Goal: Information Seeking & Learning: Check status

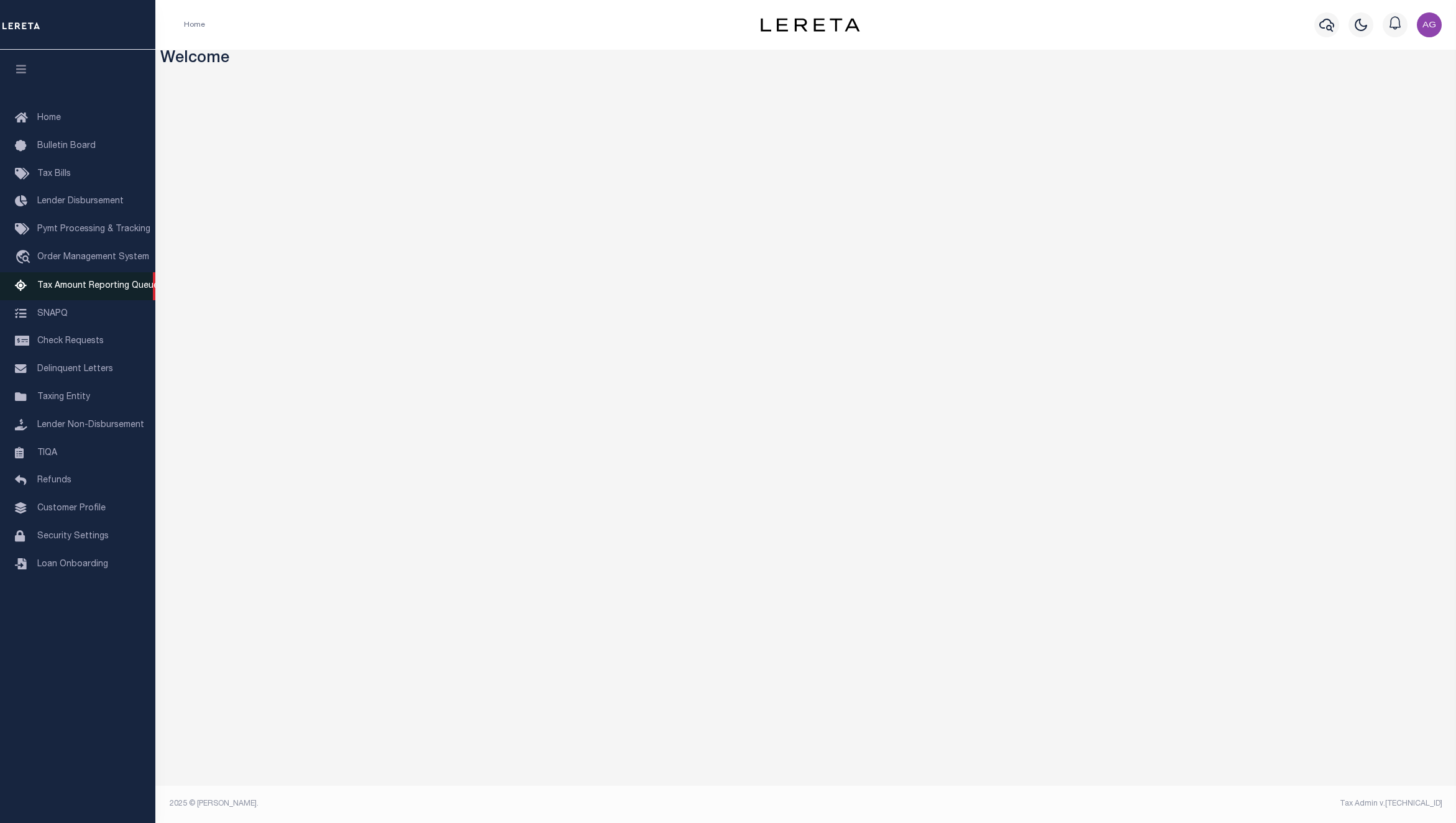
click at [71, 285] on span "Tax Amount Reporting Queue" at bounding box center [98, 286] width 121 height 9
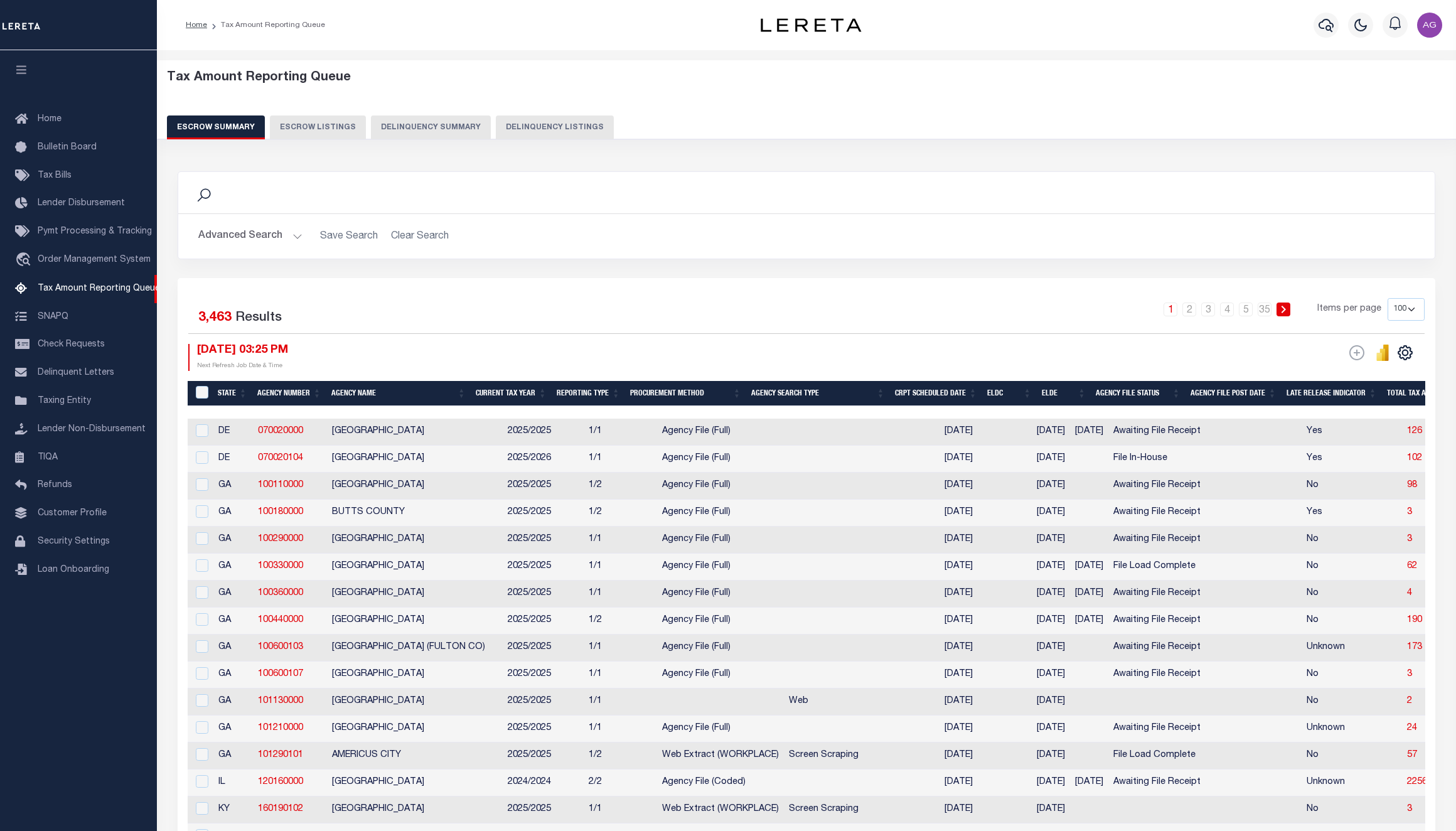
select select "100"
click at [420, 128] on button "Delinquency Summary" at bounding box center [431, 128] width 120 height 24
select select
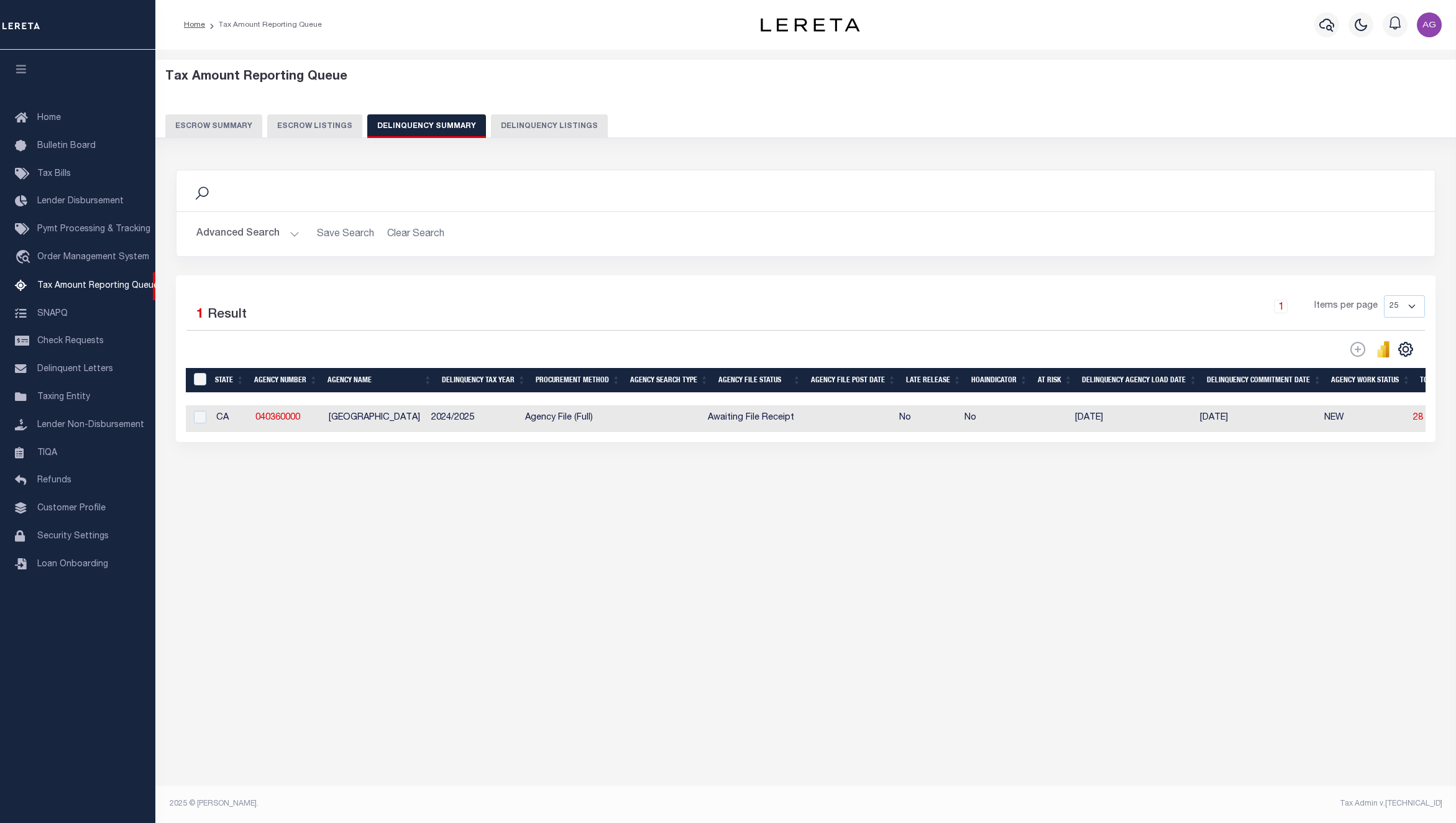
click at [248, 235] on button "Advanced Search" at bounding box center [248, 234] width 103 height 24
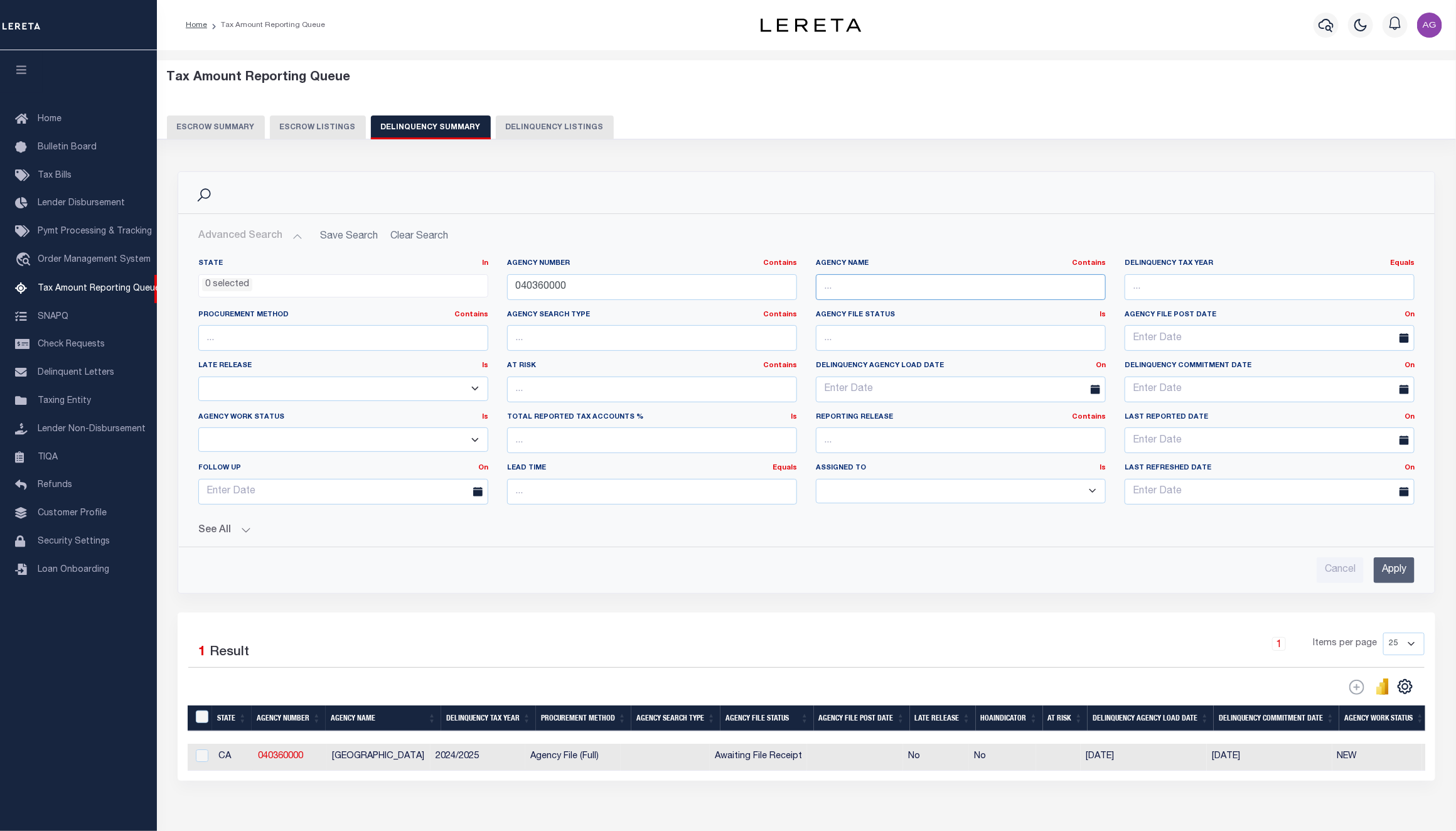
click at [915, 292] on input "text" at bounding box center [960, 287] width 290 height 26
paste input "[GEOGRAPHIC_DATA]"
drag, startPoint x: 908, startPoint y: 284, endPoint x: 1139, endPoint y: 290, distance: 231.1
click at [1139, 290] on div "State In In AK AL AR AZ CA CO CT DC DE FL GA GU HI IA ID IL IN KS [GEOGRAPHIC_D…" at bounding box center [807, 386] width 1235 height 256
type input "[GEOGRAPHIC_DATA]"
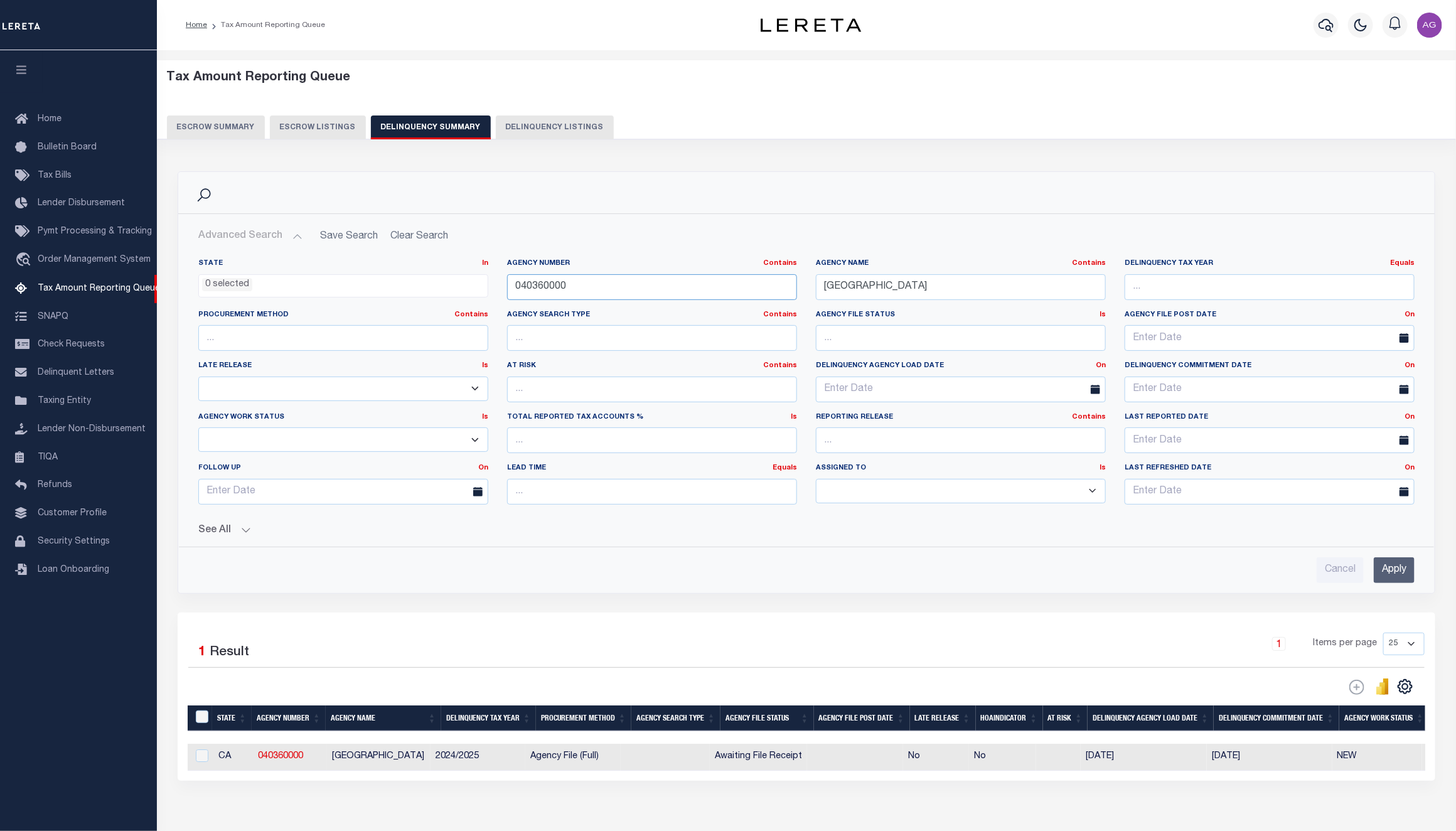
drag, startPoint x: 595, startPoint y: 292, endPoint x: 416, endPoint y: 274, distance: 179.9
click at [416, 274] on div "State In In AK AL AR AZ CA CO CT DC DE FL GA GU HI IA ID IL IN KS [GEOGRAPHIC_D…" at bounding box center [807, 386] width 1235 height 256
click at [1392, 573] on input "Apply" at bounding box center [1394, 570] width 41 height 26
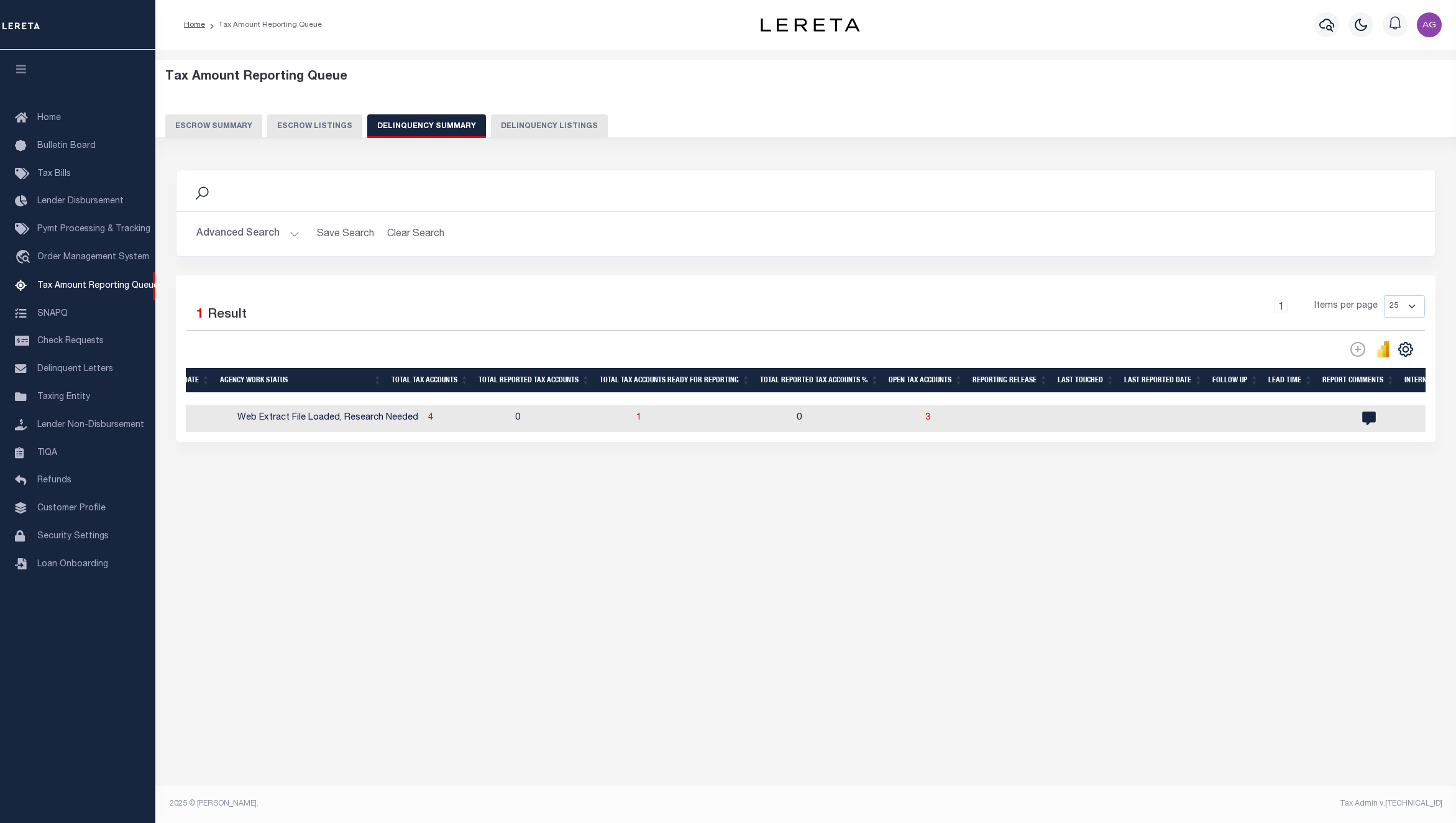
scroll to position [0, 1086]
click at [428, 422] on span "4" at bounding box center [431, 417] width 5 height 9
select select "100"
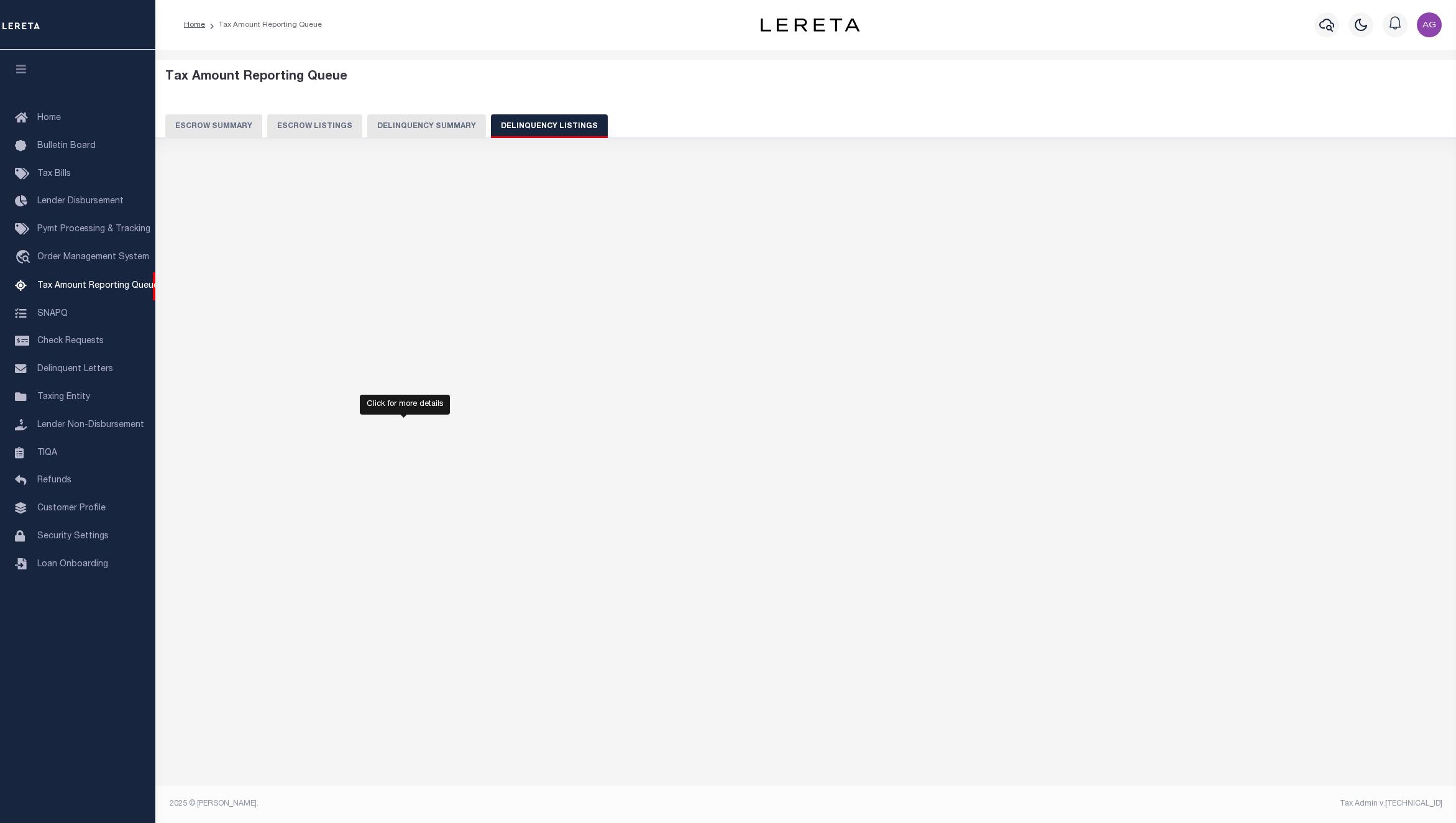
select select "100"
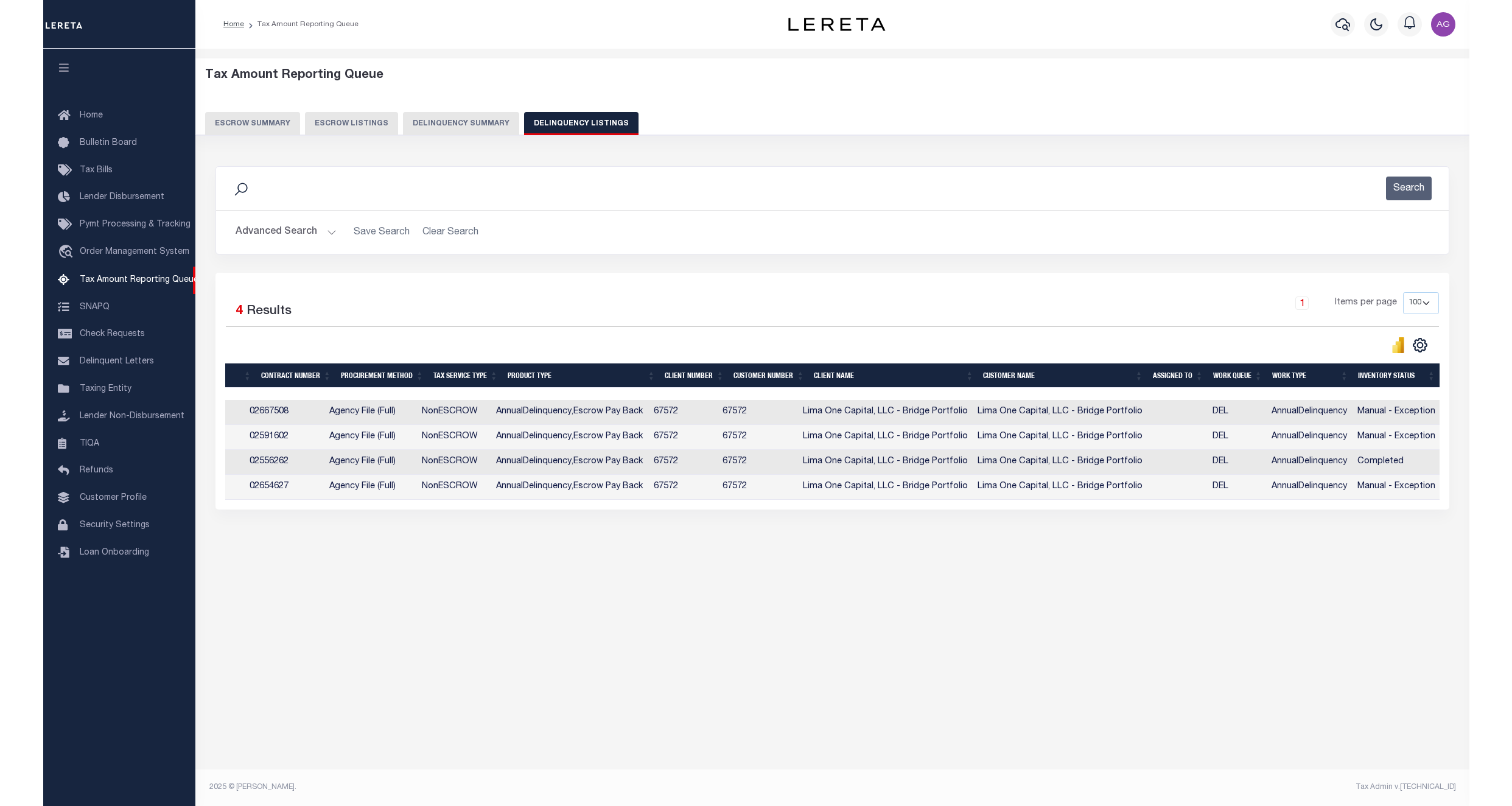
scroll to position [0, 0]
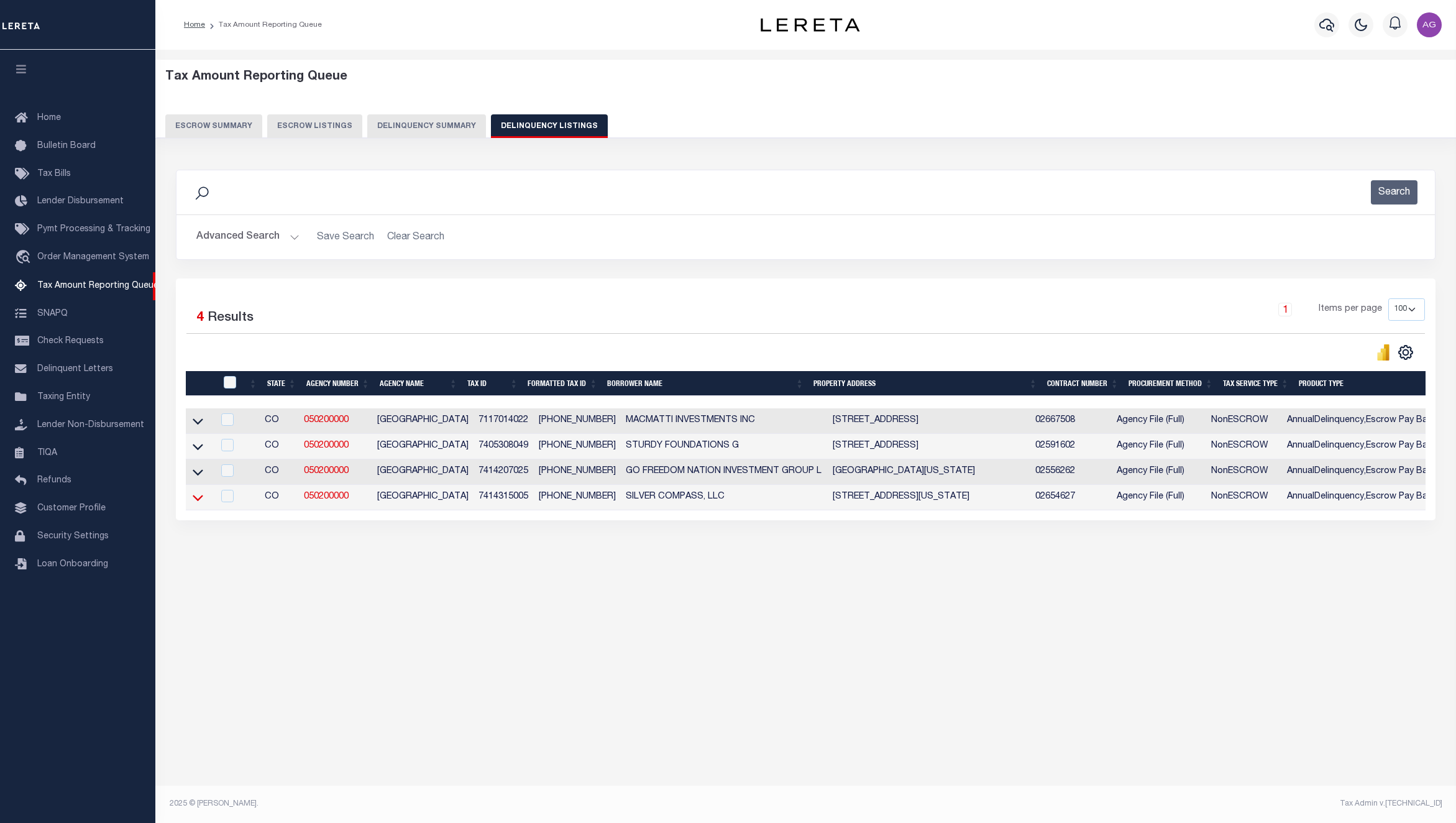
click at [194, 504] on icon at bounding box center [198, 497] width 10 height 13
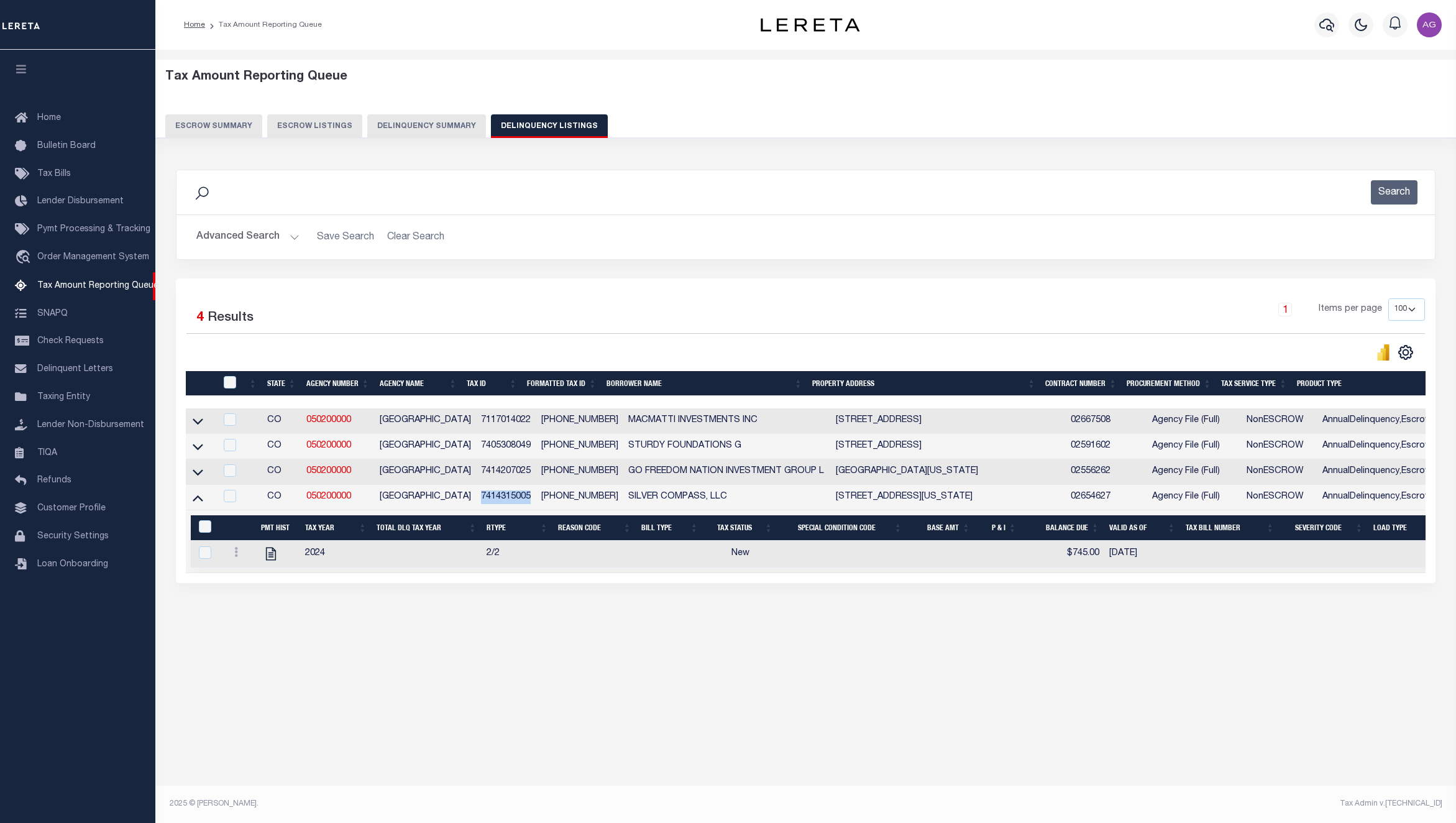
drag, startPoint x: 473, startPoint y: 503, endPoint x: 524, endPoint y: 504, distance: 51.0
click at [524, 504] on td "7414315005" at bounding box center [506, 497] width 60 height 26
checkbox input "true"
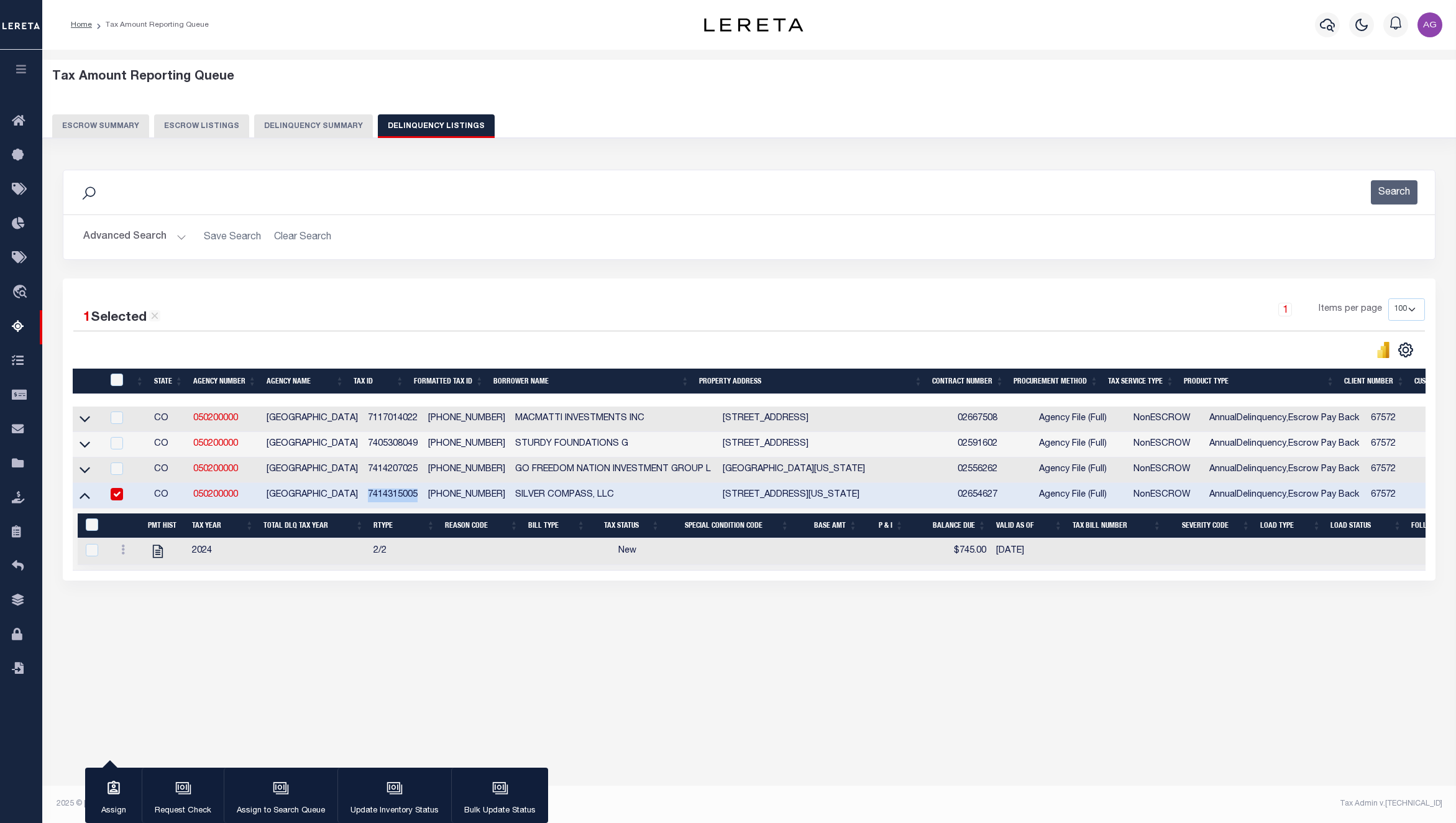
copy td "7414315005"
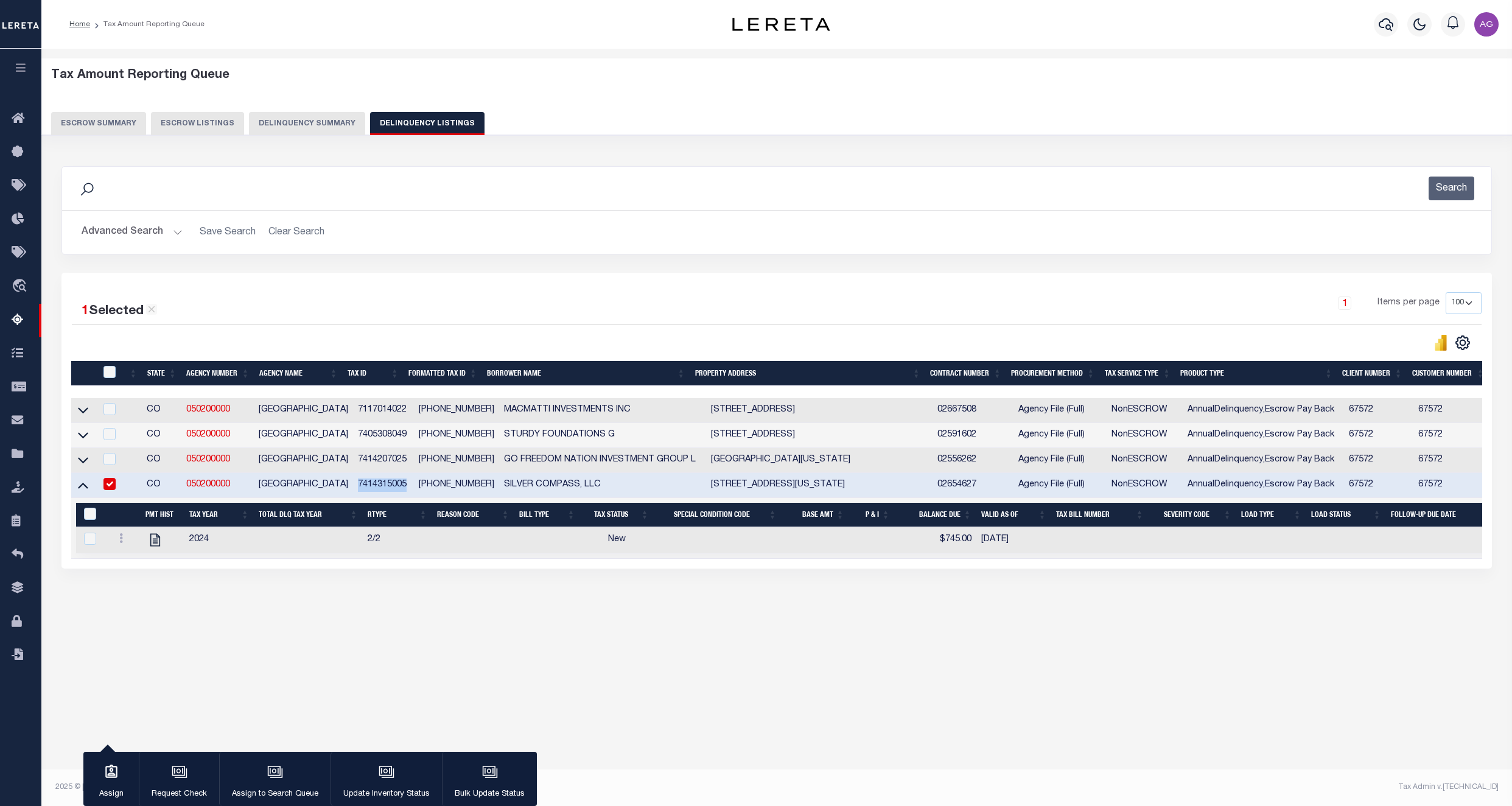
click at [113, 229] on button "Advanced Search" at bounding box center [132, 232] width 101 height 24
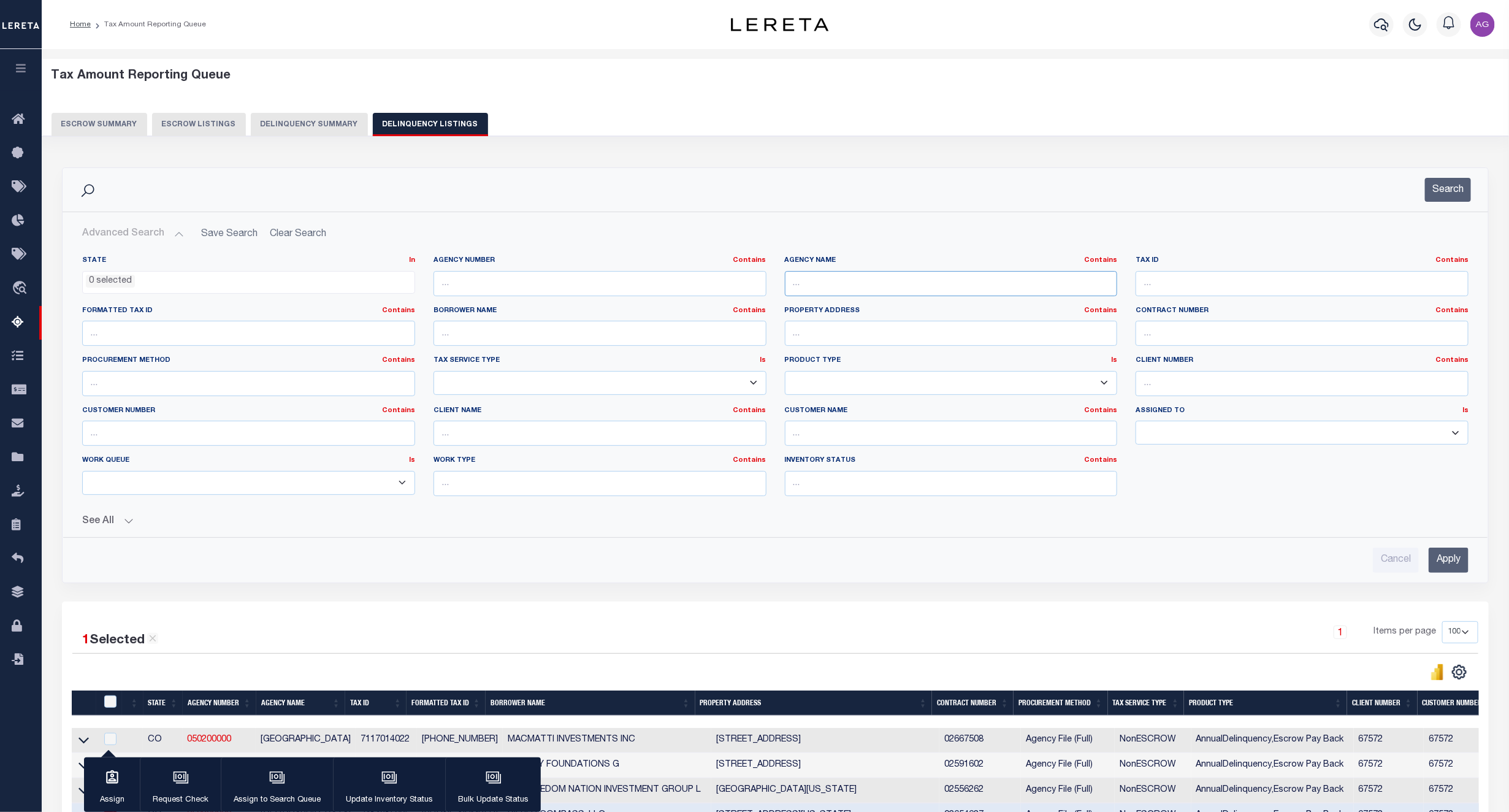
click at [828, 285] on input "text" at bounding box center [951, 283] width 333 height 25
paste input "[GEOGRAPHIC_DATA]"
drag, startPoint x: 878, startPoint y: 282, endPoint x: 1022, endPoint y: 289, distance: 144.2
click at [1022, 289] on input "[GEOGRAPHIC_DATA]" at bounding box center [951, 283] width 333 height 25
type input "[GEOGRAPHIC_DATA]"
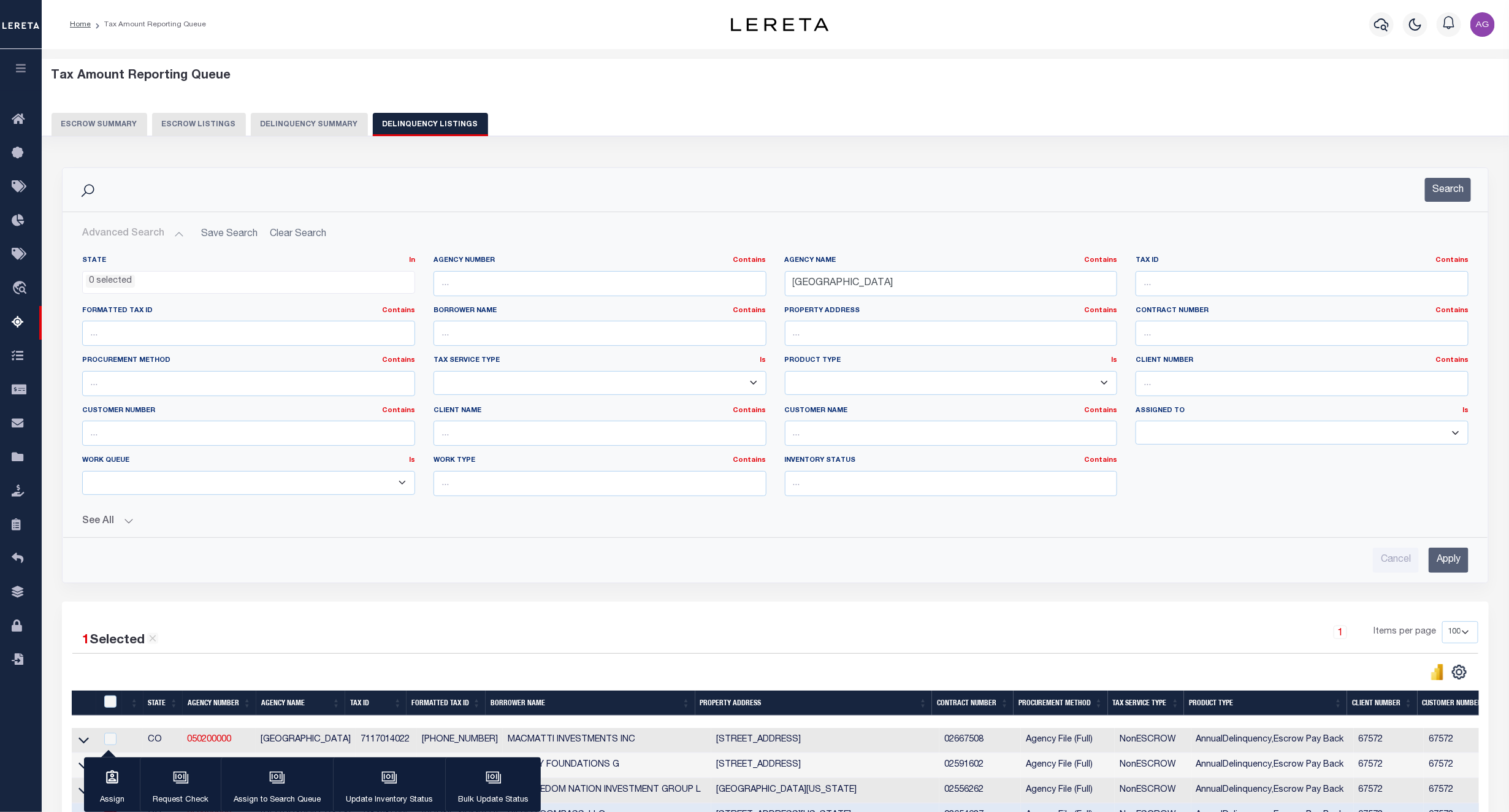
click at [1422, 563] on input "Apply" at bounding box center [1448, 560] width 40 height 25
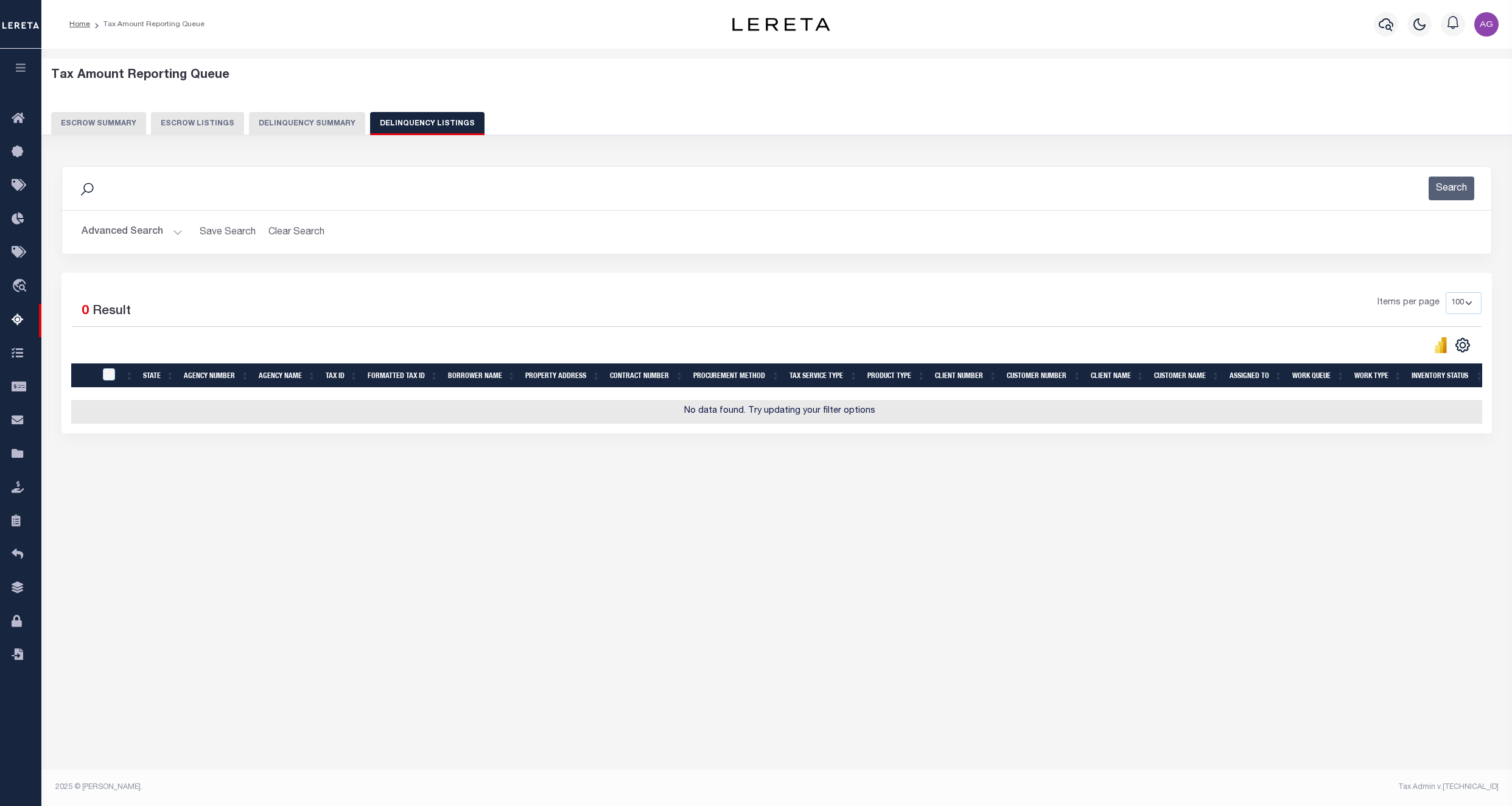
click at [107, 228] on button "Advanced Search" at bounding box center [132, 232] width 101 height 24
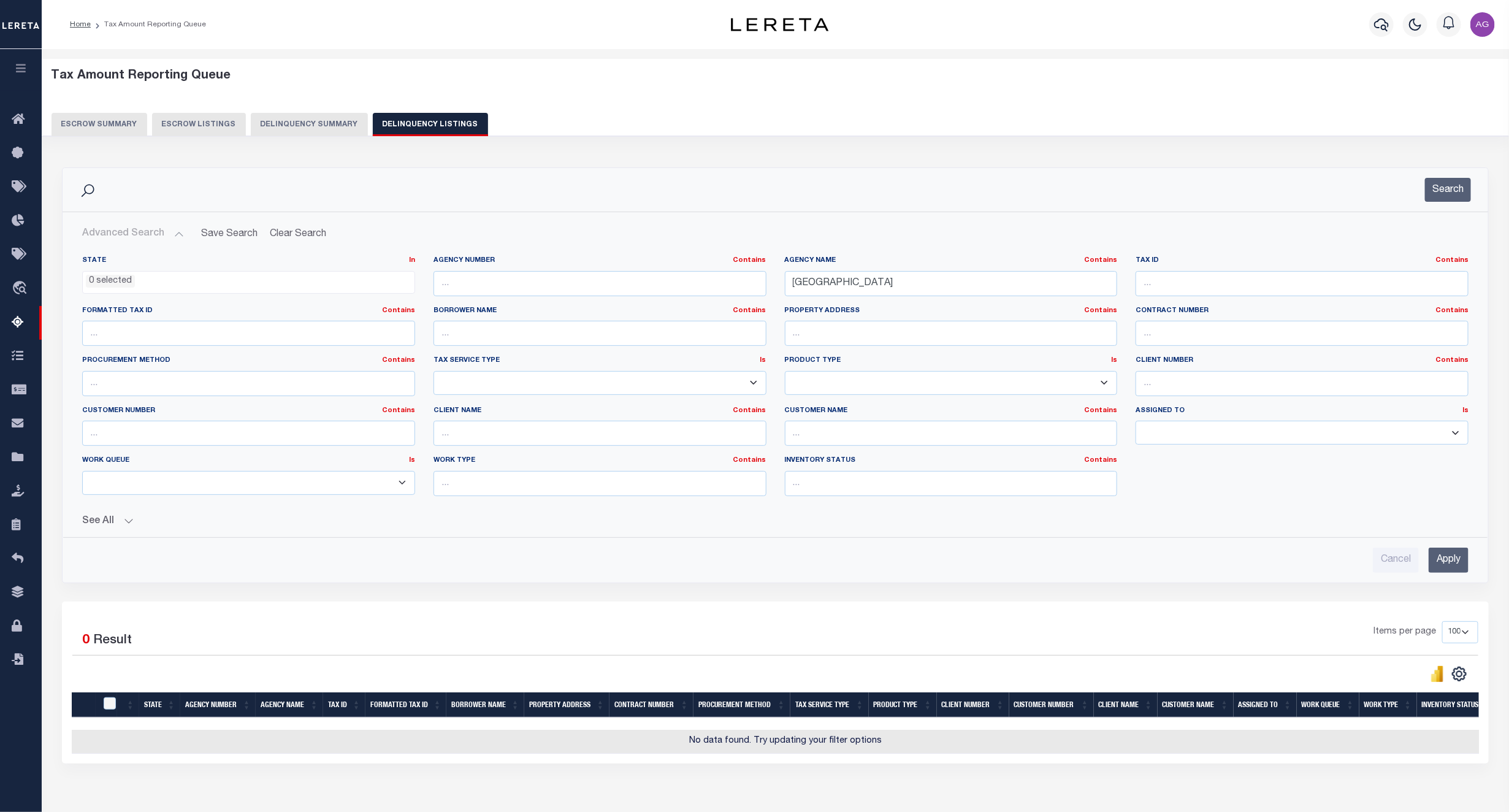
click at [116, 527] on button "See All" at bounding box center [775, 521] width 1386 height 12
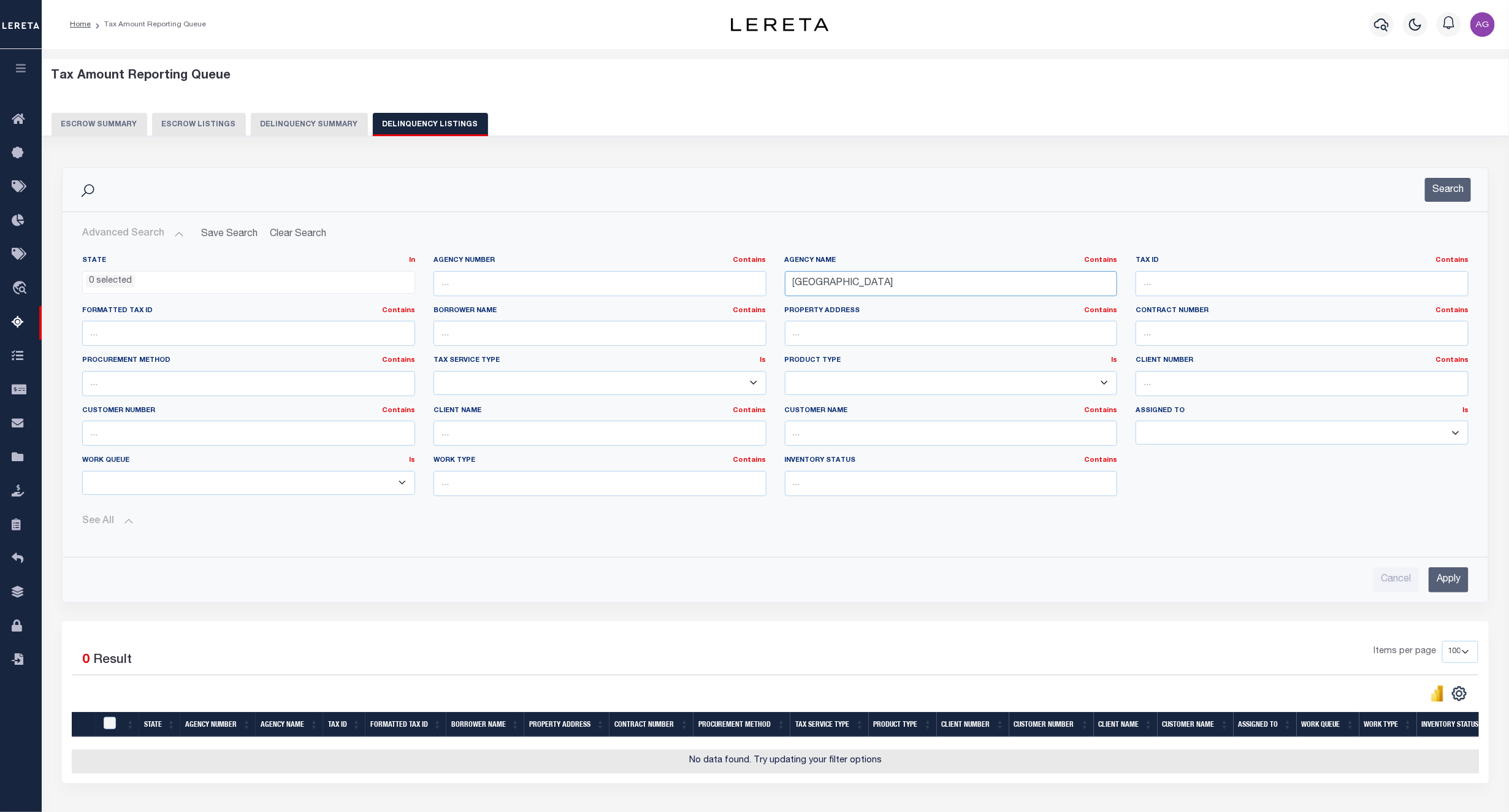
click at [896, 282] on input "[GEOGRAPHIC_DATA]" at bounding box center [951, 283] width 333 height 25
click at [1422, 585] on input "Apply" at bounding box center [1448, 579] width 40 height 25
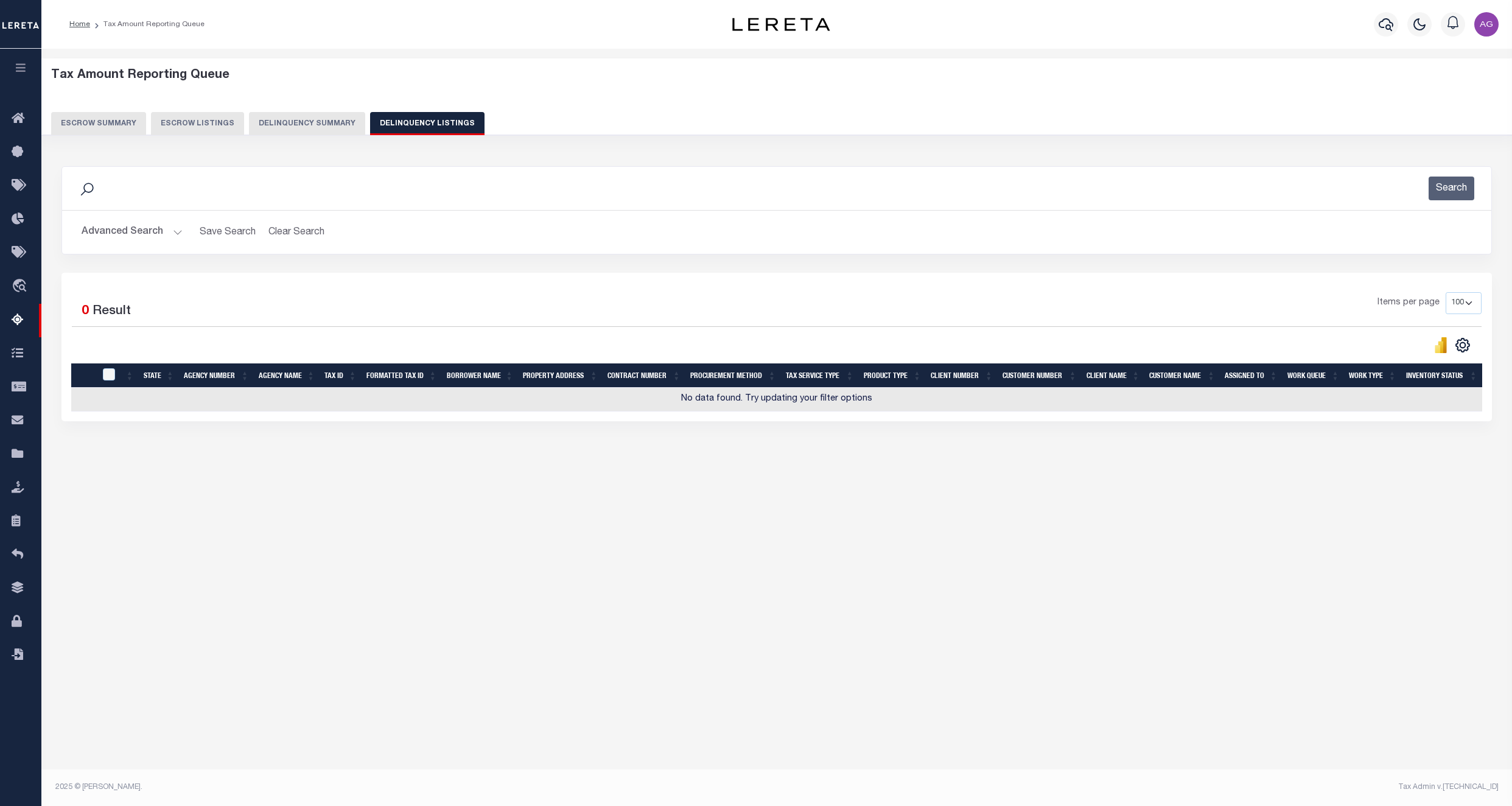
click at [119, 225] on button "Advanced Search" at bounding box center [132, 232] width 101 height 24
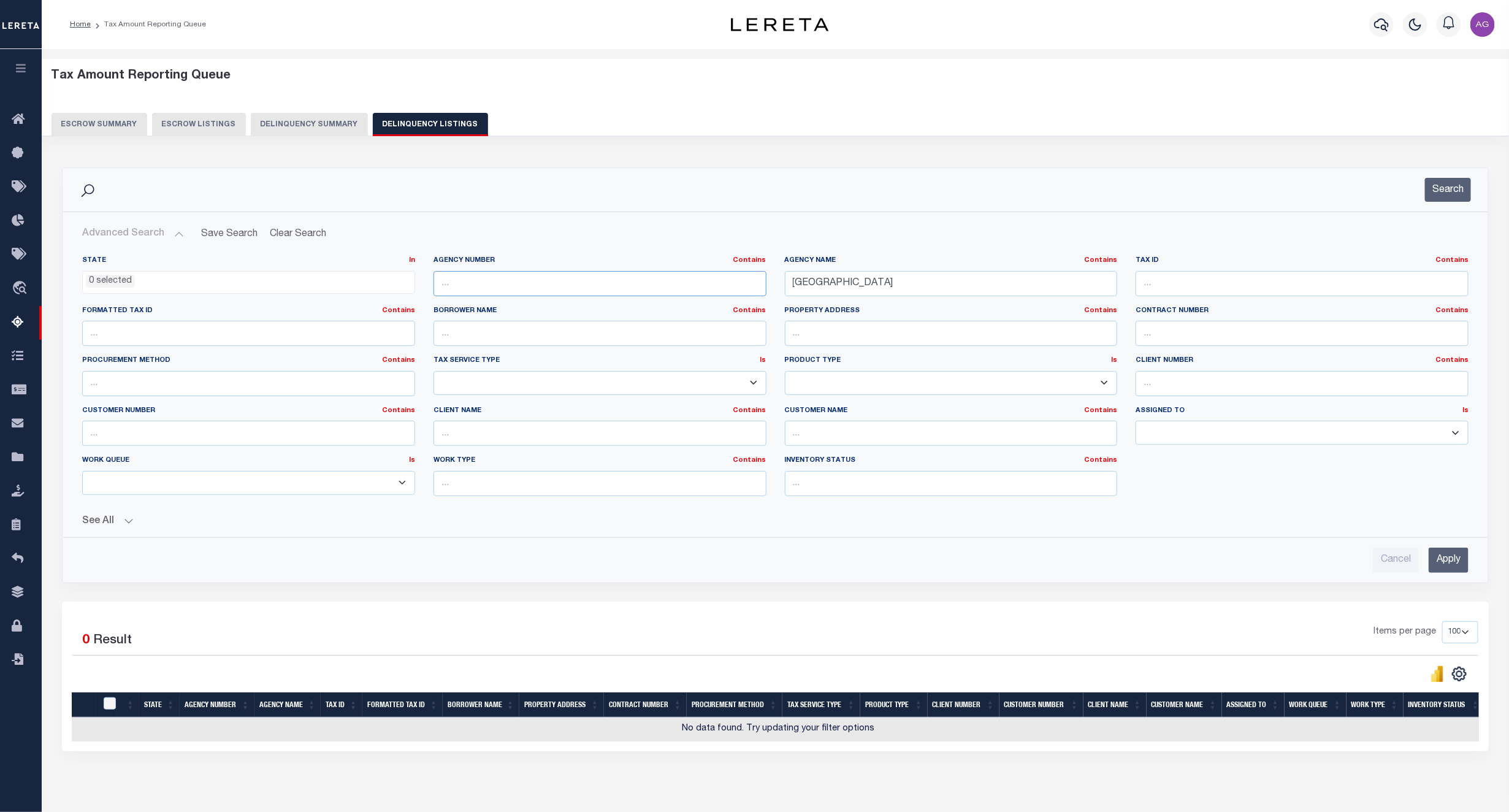
click at [549, 282] on input "text" at bounding box center [600, 283] width 333 height 25
paste input "120820000"
type input "120820000"
drag, startPoint x: 940, startPoint y: 285, endPoint x: 662, endPoint y: 282, distance: 278.0
click at [662, 282] on div "State In In AK AL AR AZ CA CO CT DC DE FL GA GU HI IA ID IL IN KS [GEOGRAPHIC_D…" at bounding box center [775, 381] width 1405 height 250
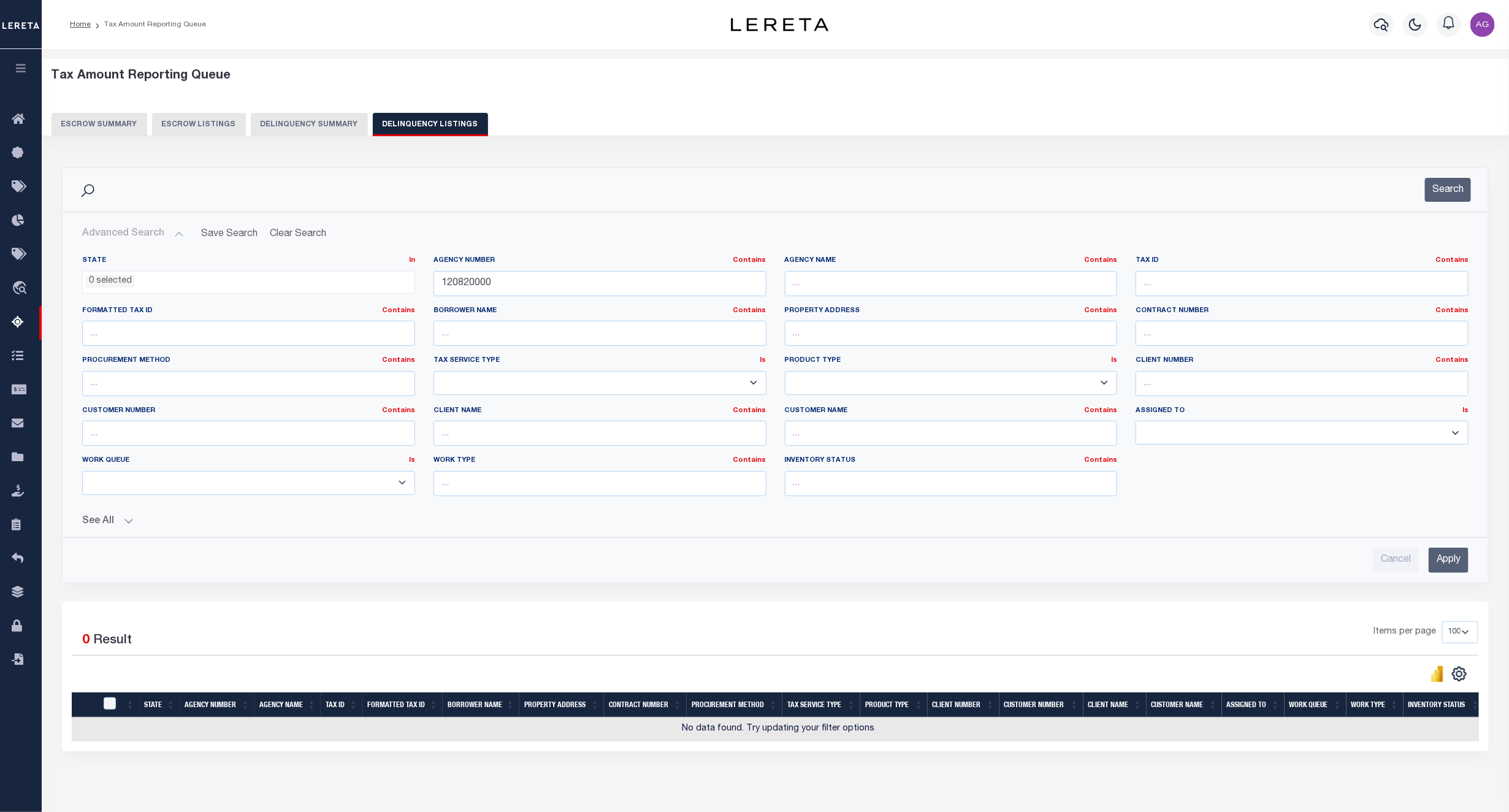
click at [1422, 573] on input "Apply" at bounding box center [1448, 560] width 40 height 25
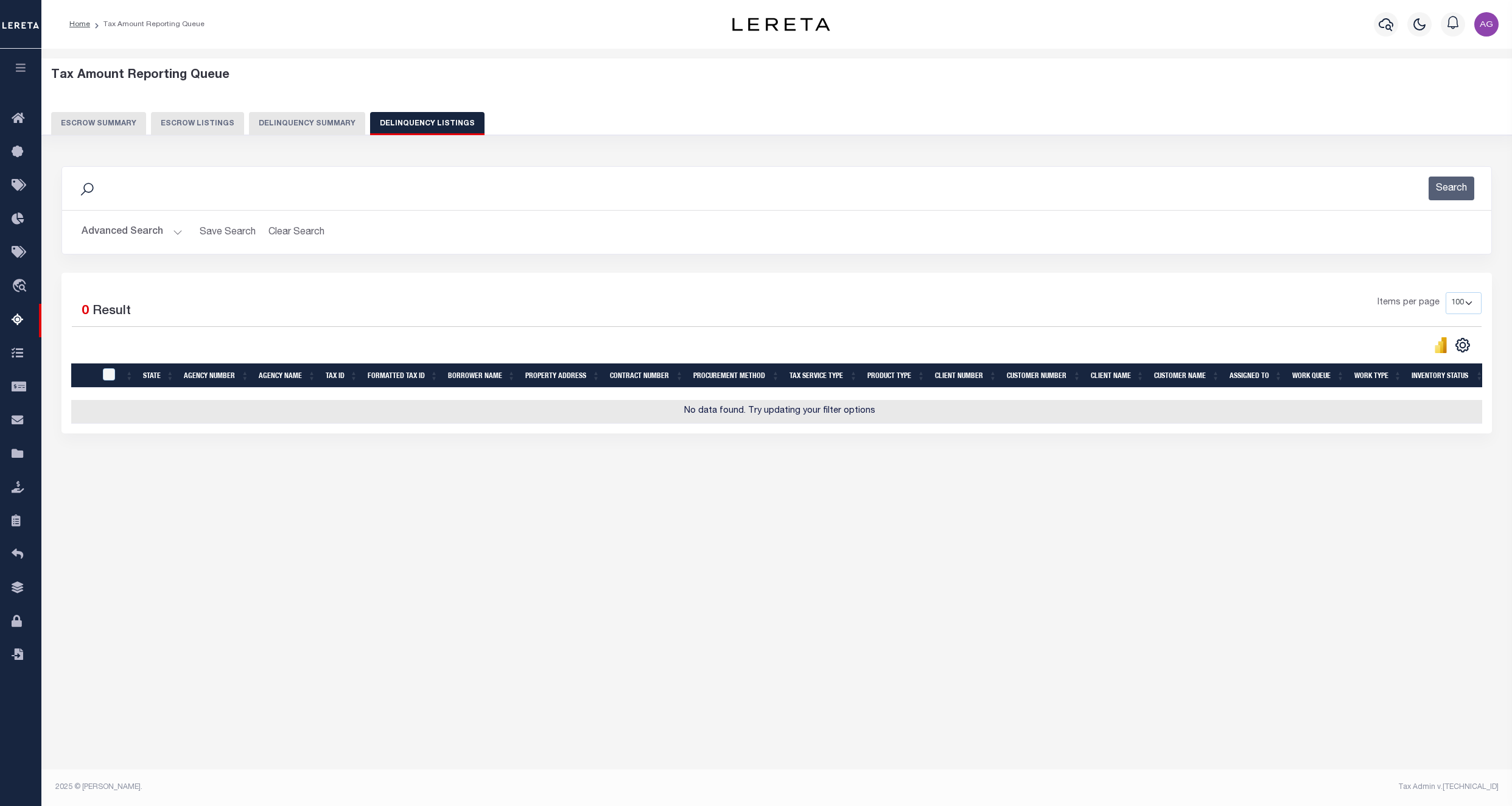
click at [153, 243] on button "Advanced Search" at bounding box center [132, 232] width 101 height 24
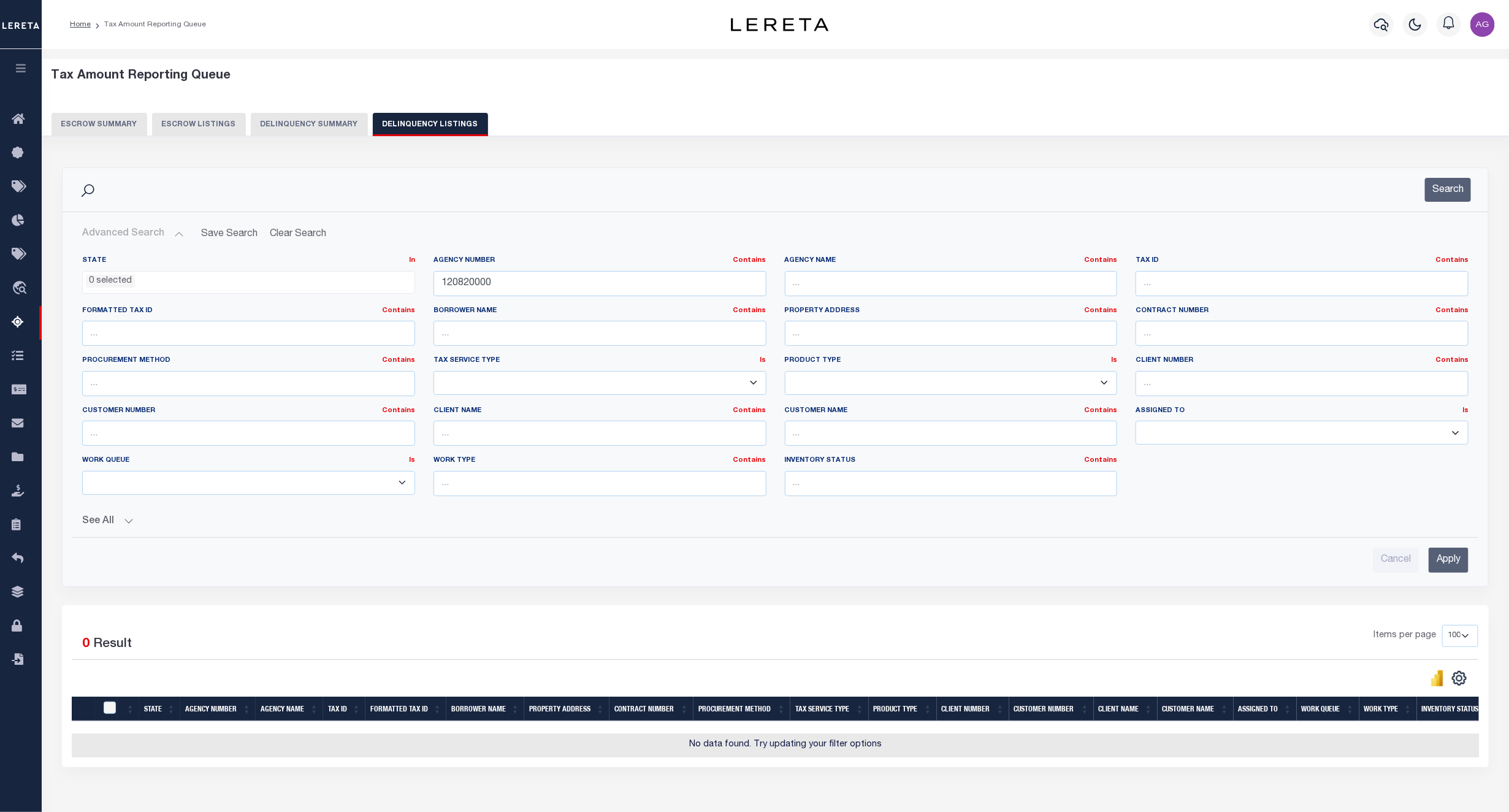
click at [158, 233] on button "Advanced Search" at bounding box center [133, 233] width 102 height 24
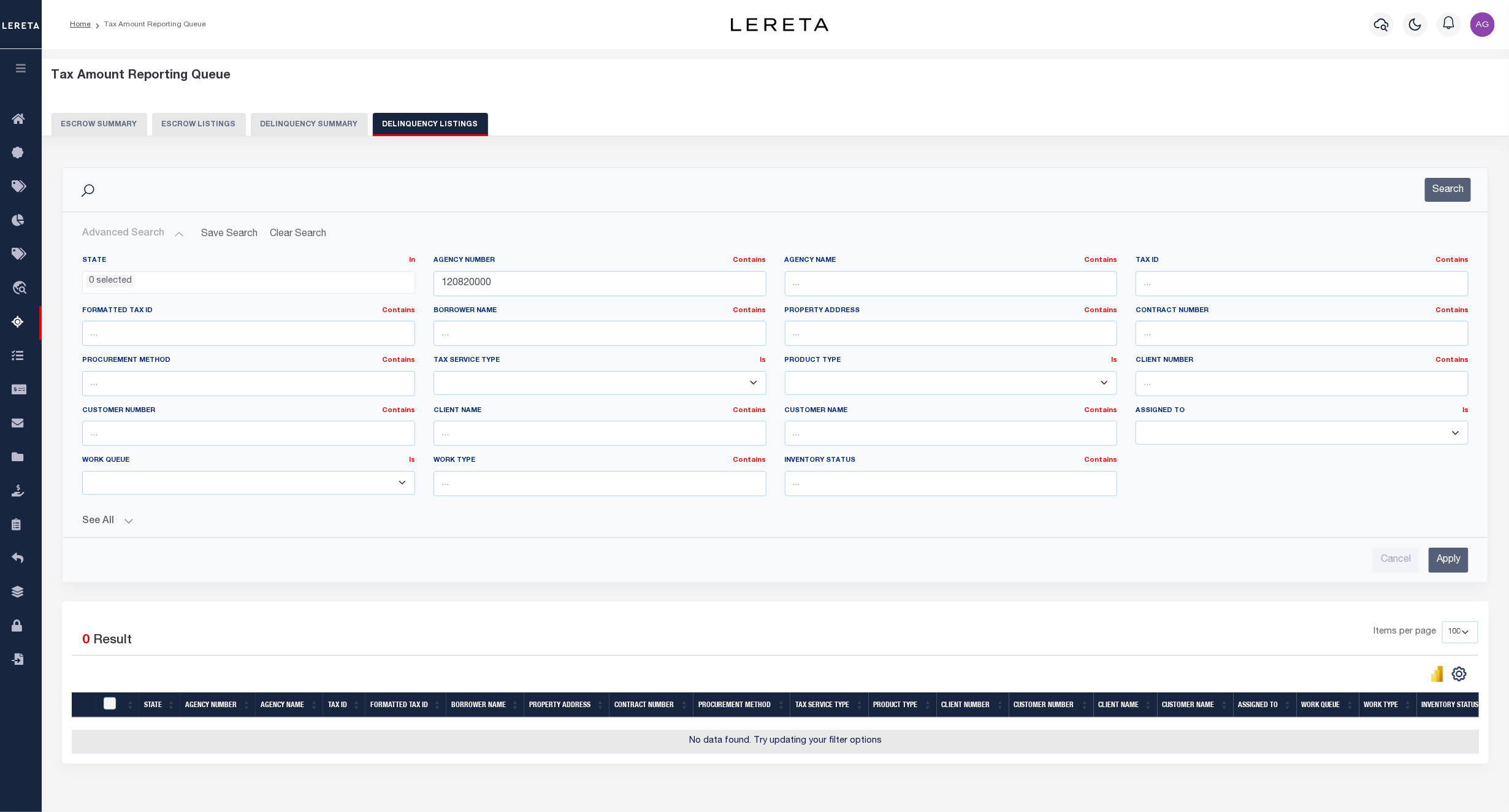
click at [113, 527] on button "See All" at bounding box center [775, 521] width 1386 height 12
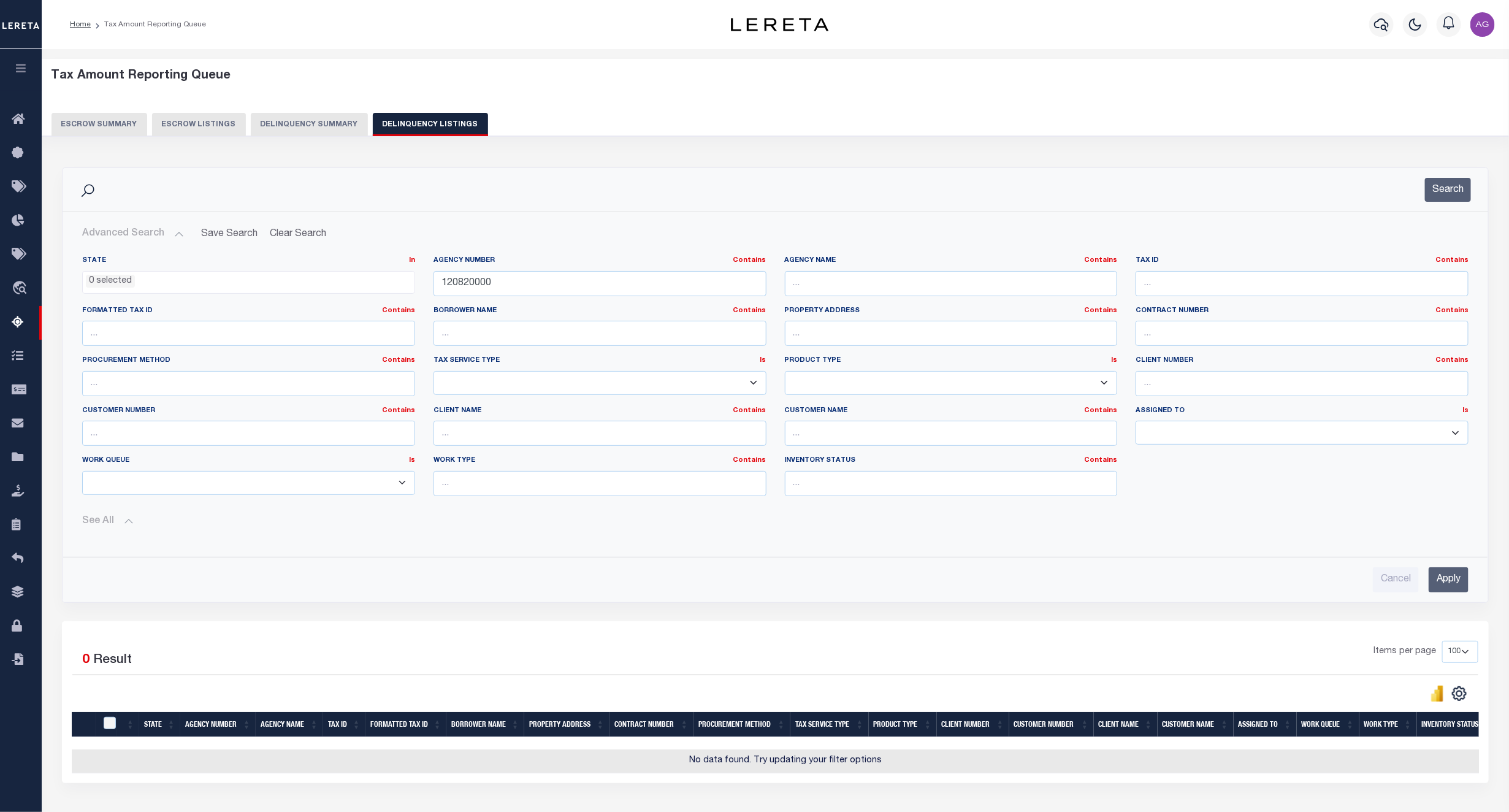
click at [285, 583] on div "Cancel Apply" at bounding box center [775, 579] width 1386 height 25
click at [120, 527] on button "See All" at bounding box center [775, 521] width 1386 height 12
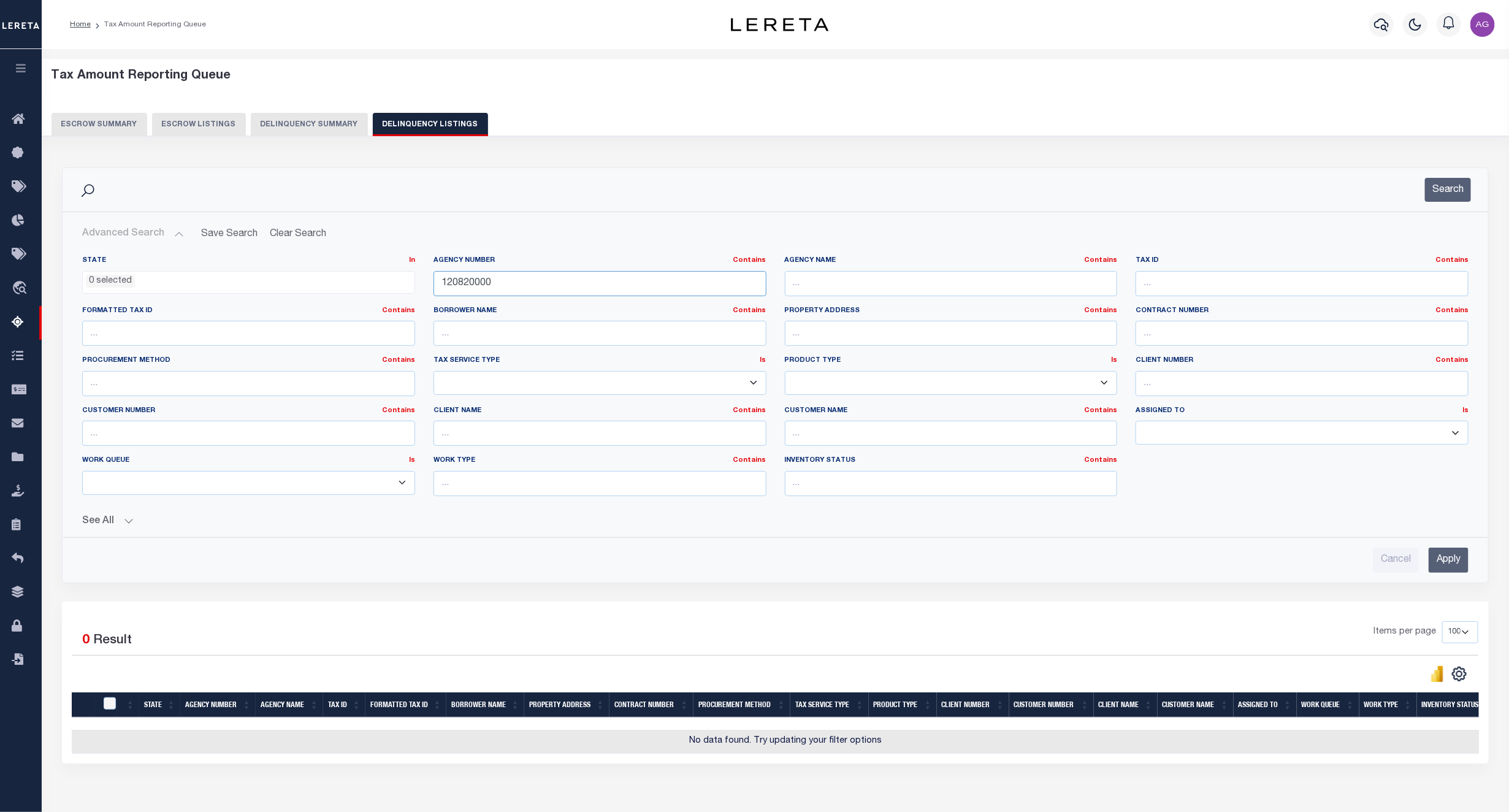
click at [503, 285] on input "120820000" at bounding box center [600, 283] width 333 height 25
click at [317, 131] on button "Delinquency Summary" at bounding box center [310, 125] width 117 height 23
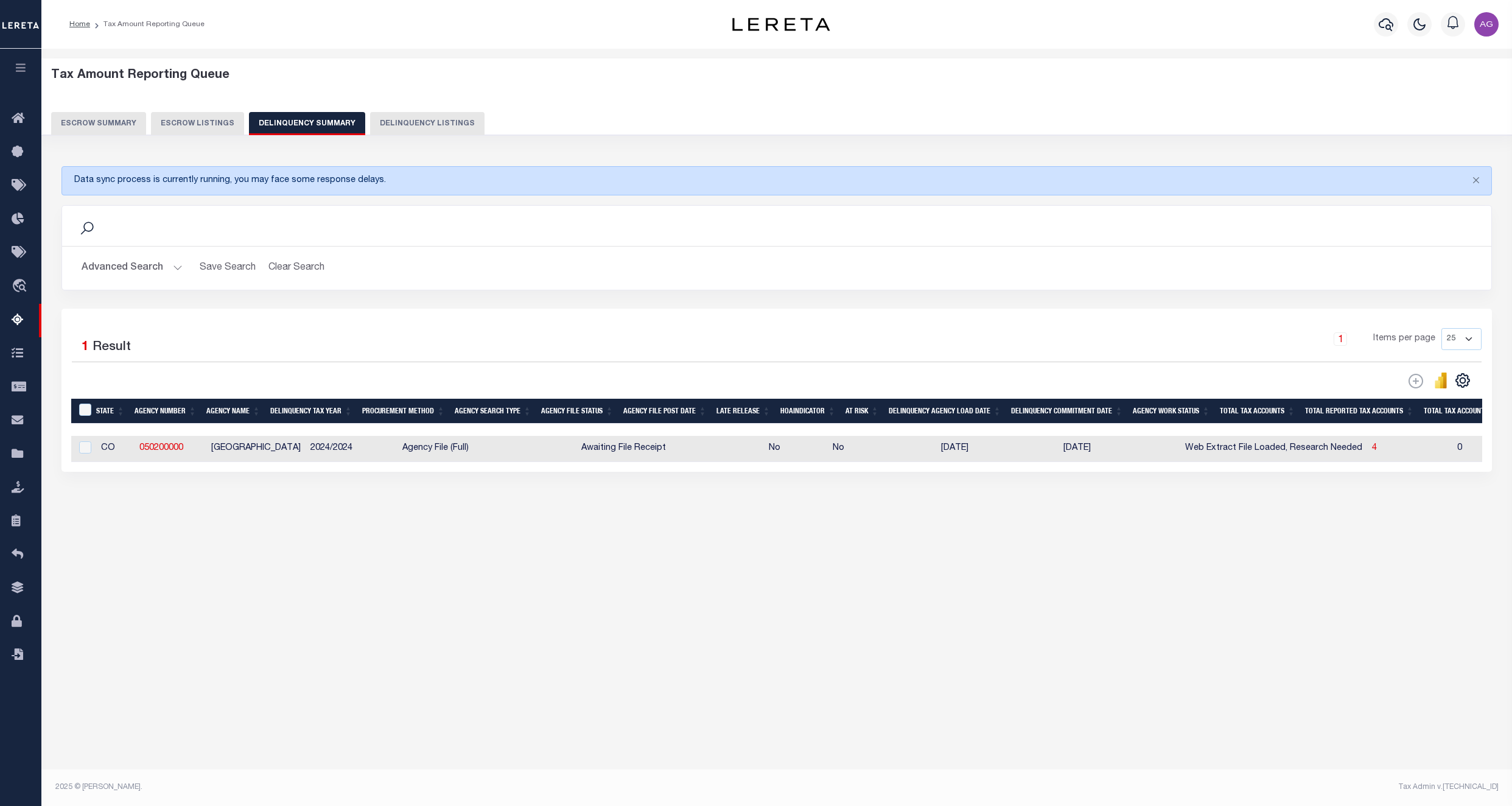
click at [119, 265] on button "Advanced Search" at bounding box center [132, 268] width 101 height 24
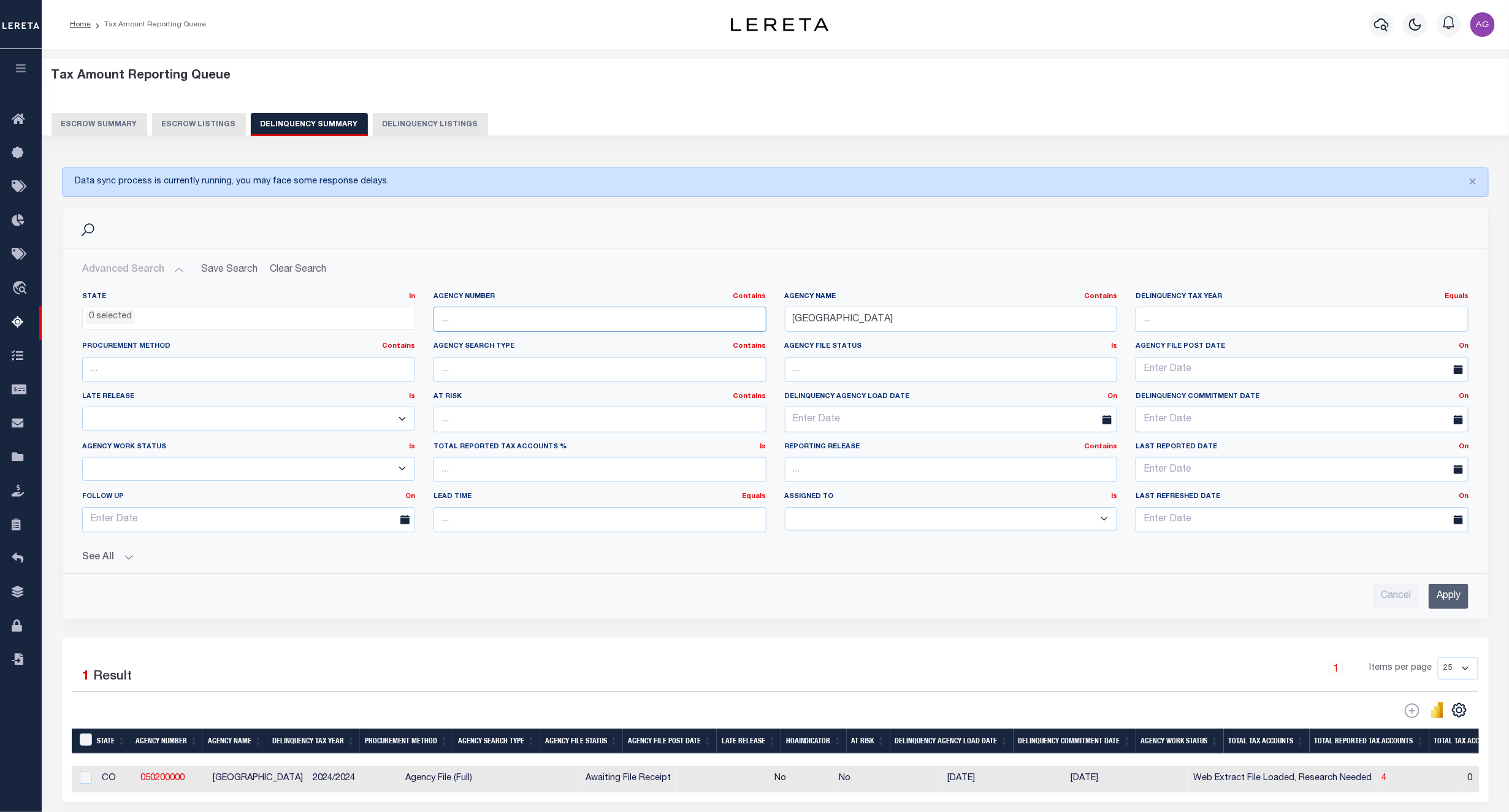
click at [569, 320] on input "text" at bounding box center [600, 319] width 333 height 25
paste input "120820000"
type input "120820000"
drag, startPoint x: 951, startPoint y: 322, endPoint x: 503, endPoint y: 268, distance: 451.2
click at [503, 268] on div "Advanced Search Save Search Clear Search SummaryGridWrapper_dynamictable_____De…" at bounding box center [775, 434] width 1406 height 351
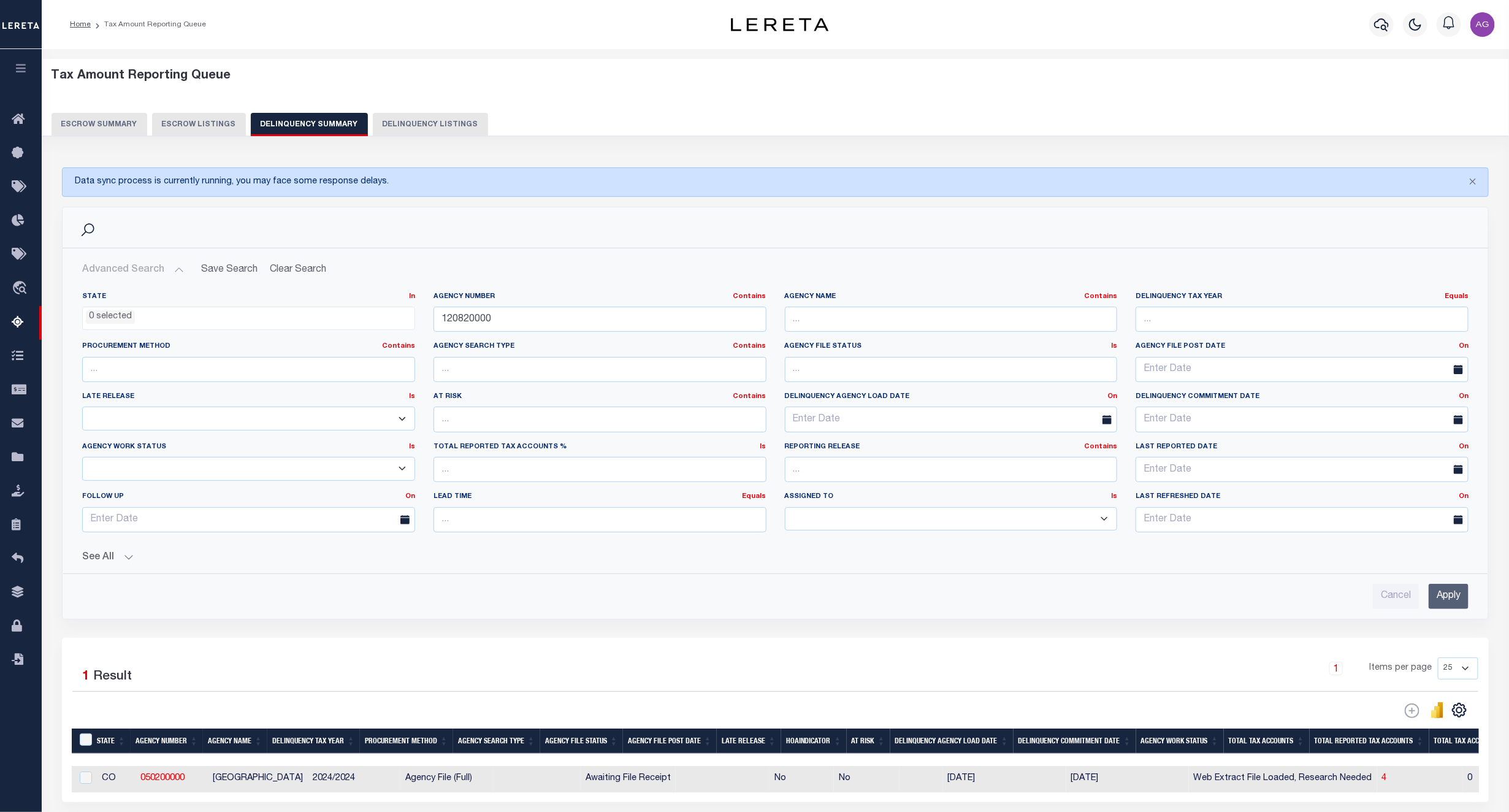
click at [1422, 607] on input "Apply" at bounding box center [1448, 596] width 40 height 25
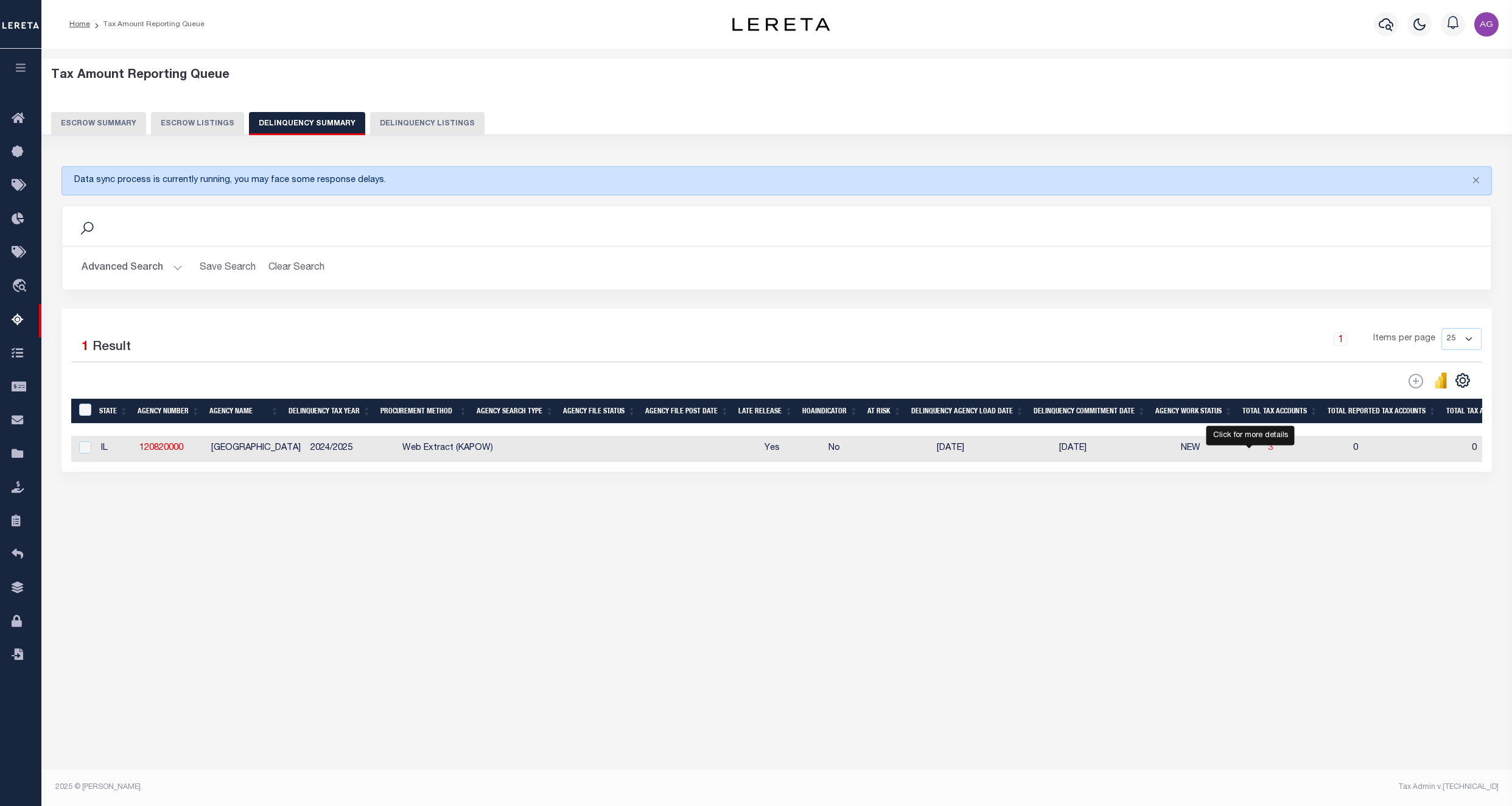
click at [1267, 452] on span "3" at bounding box center [1269, 448] width 5 height 9
select select "100"
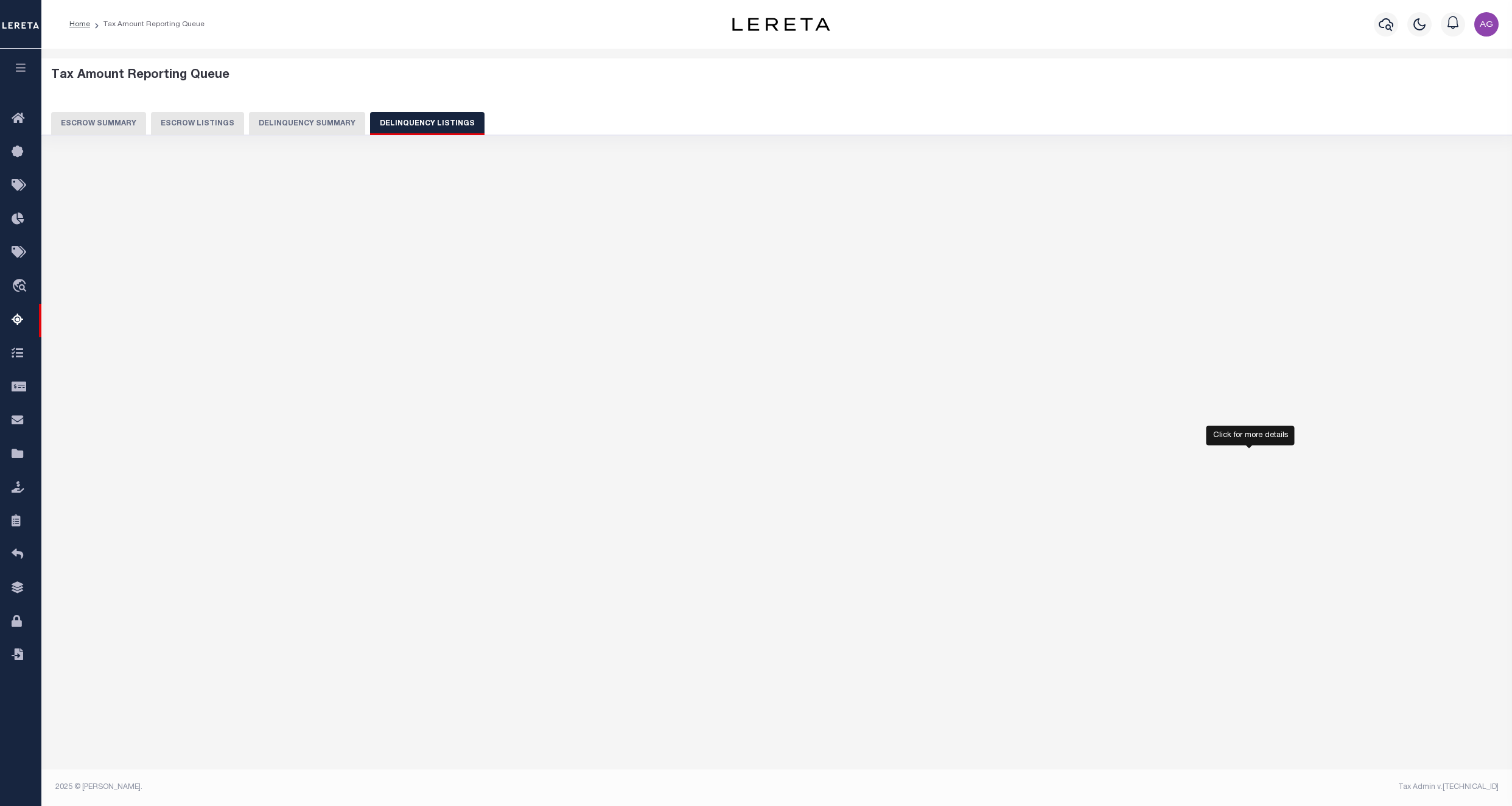
select select "100"
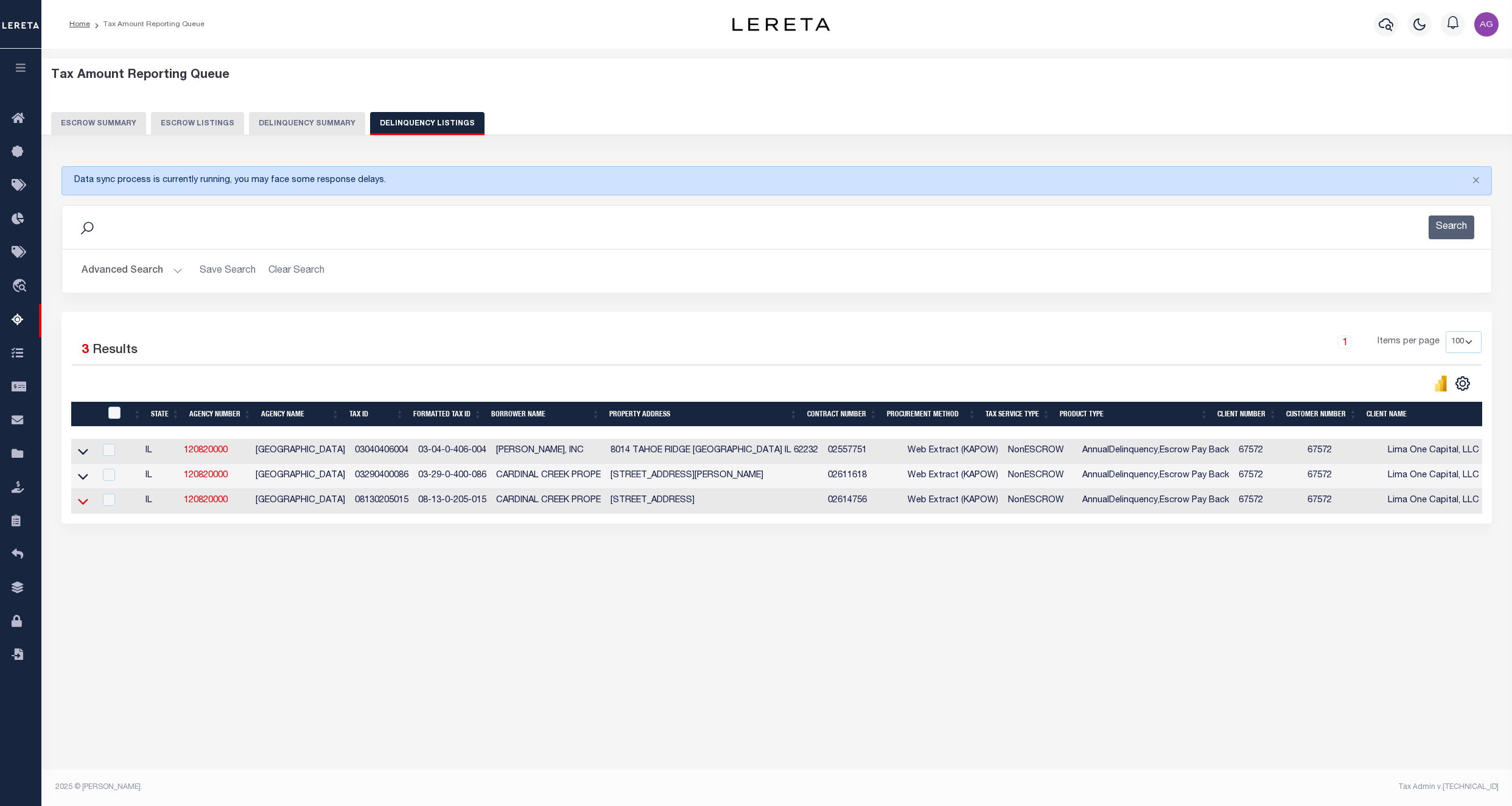
click at [84, 504] on icon at bounding box center [83, 502] width 10 height 13
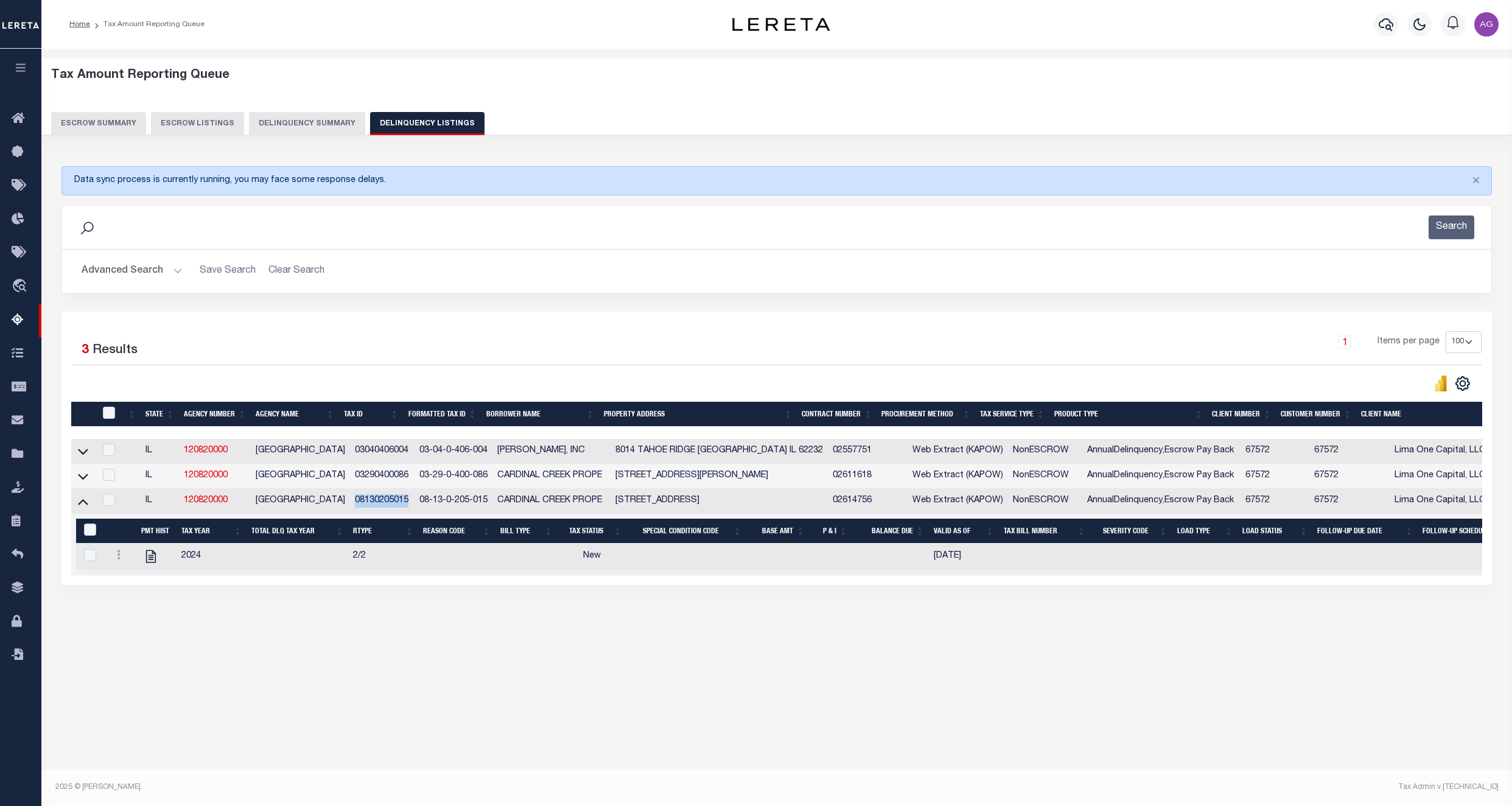
drag, startPoint x: 345, startPoint y: 507, endPoint x: 404, endPoint y: 512, distance: 59.2
click at [404, 512] on td "08130205015" at bounding box center [382, 501] width 65 height 25
checkbox input "true"
copy td "08130205015"
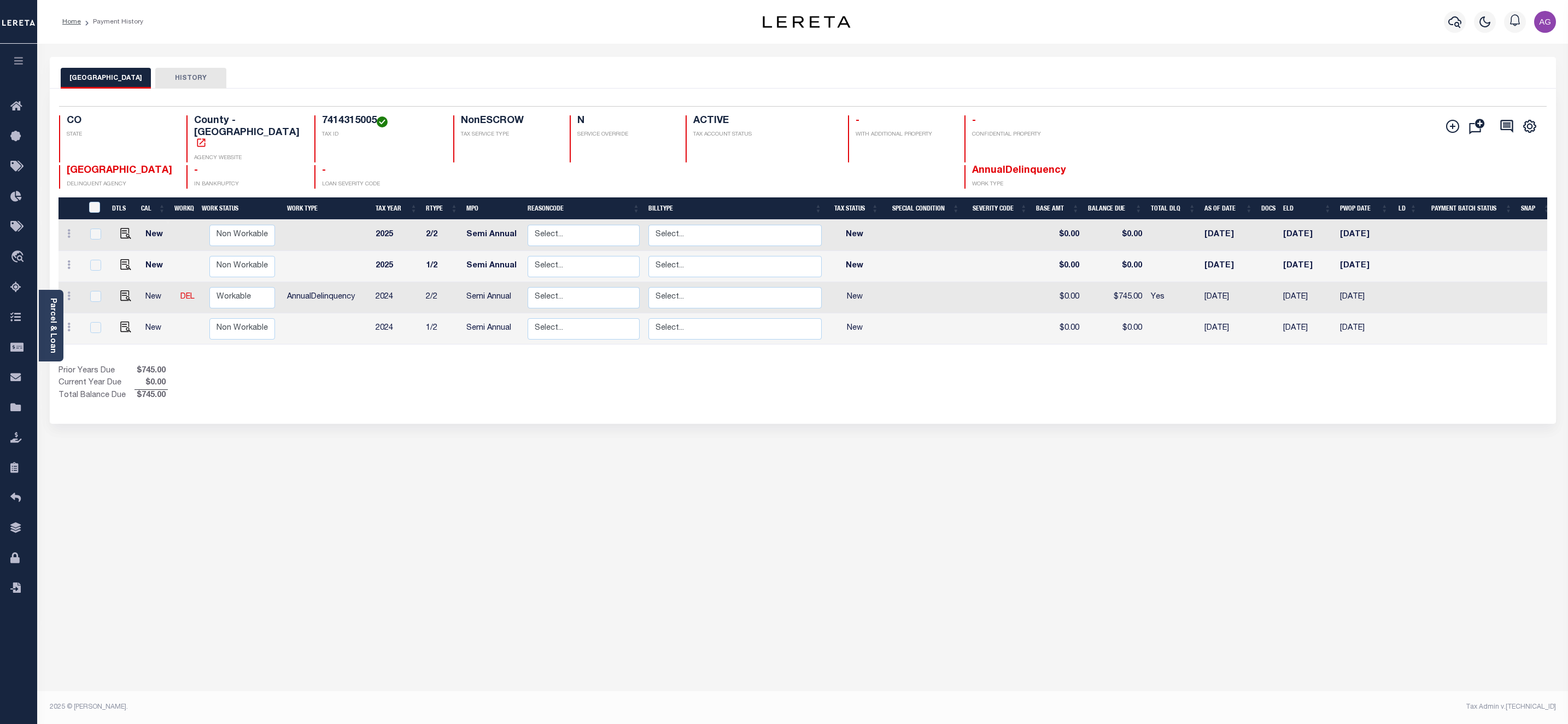
click at [519, 538] on div "EL PASO COUNTY HISTORY Selected 4 Results" at bounding box center [802, 365] width 1523 height 617
